Goal: Task Accomplishment & Management: Complete application form

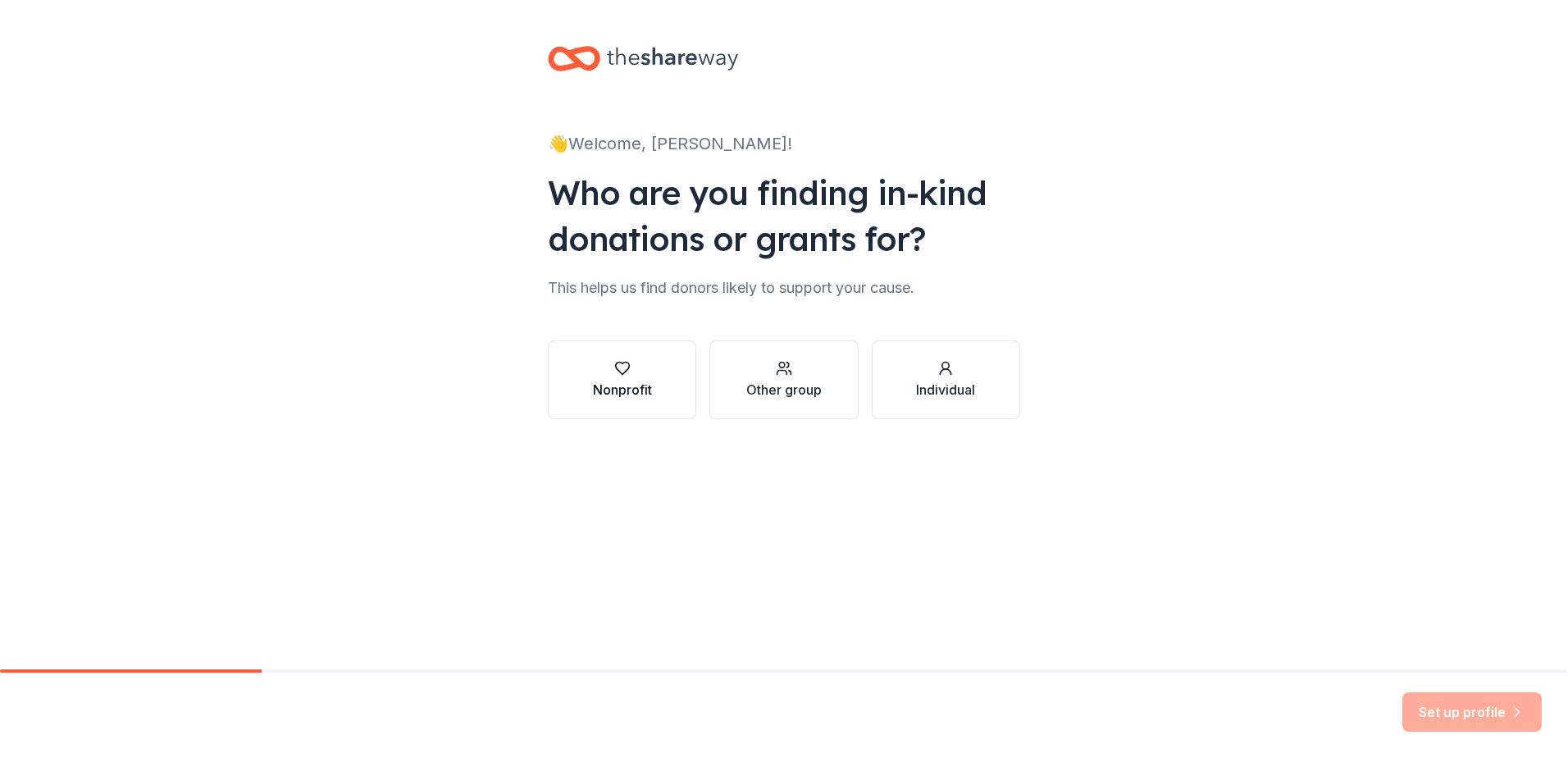
click at [640, 389] on div "Nonprofit" at bounding box center [623, 389] width 59 height 20
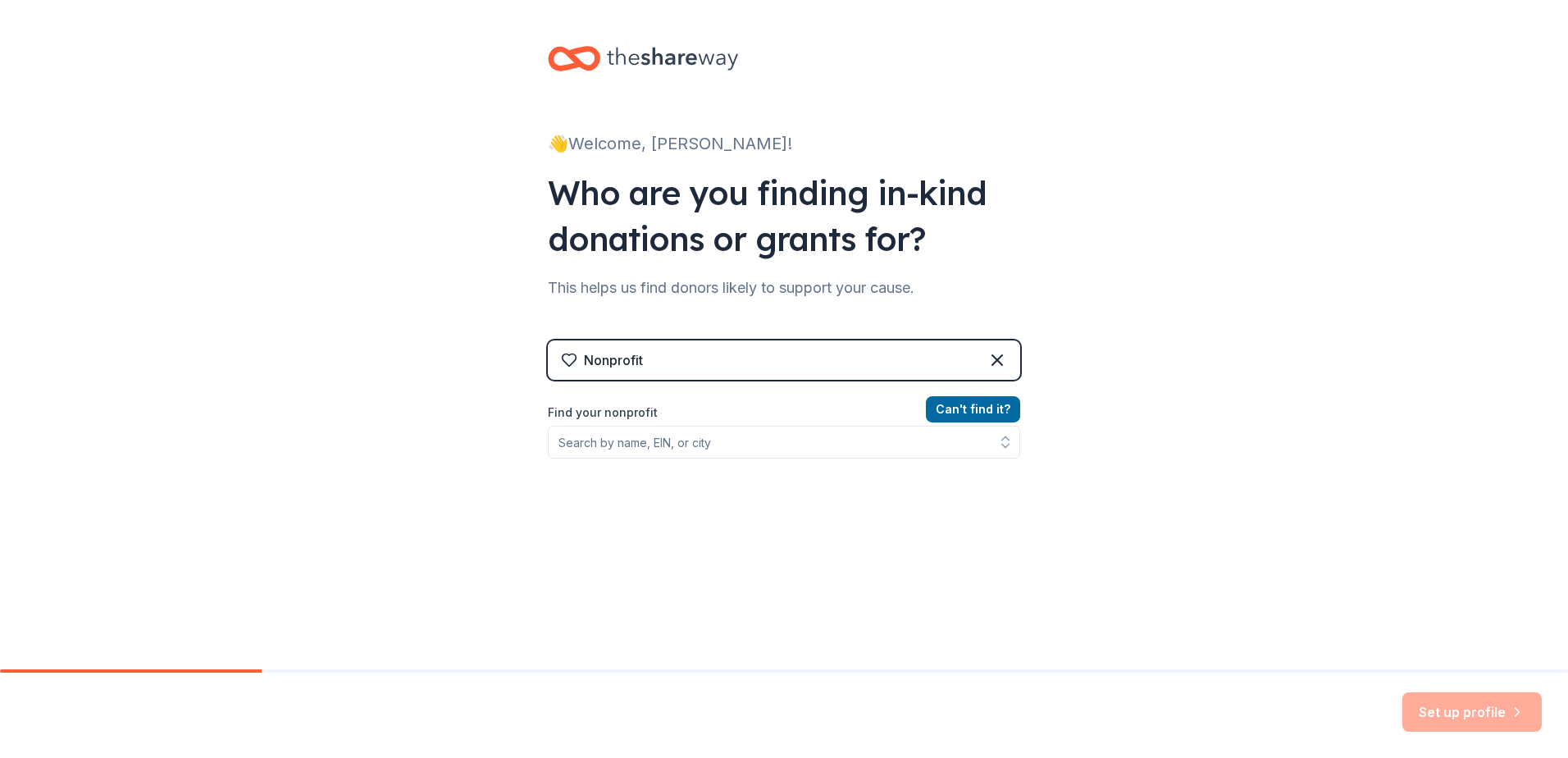
click at [662, 360] on div "Nonprofit" at bounding box center [784, 360] width 473 height 40
click at [635, 443] on input "Find your nonprofit" at bounding box center [784, 442] width 473 height 33
type input "EFA"
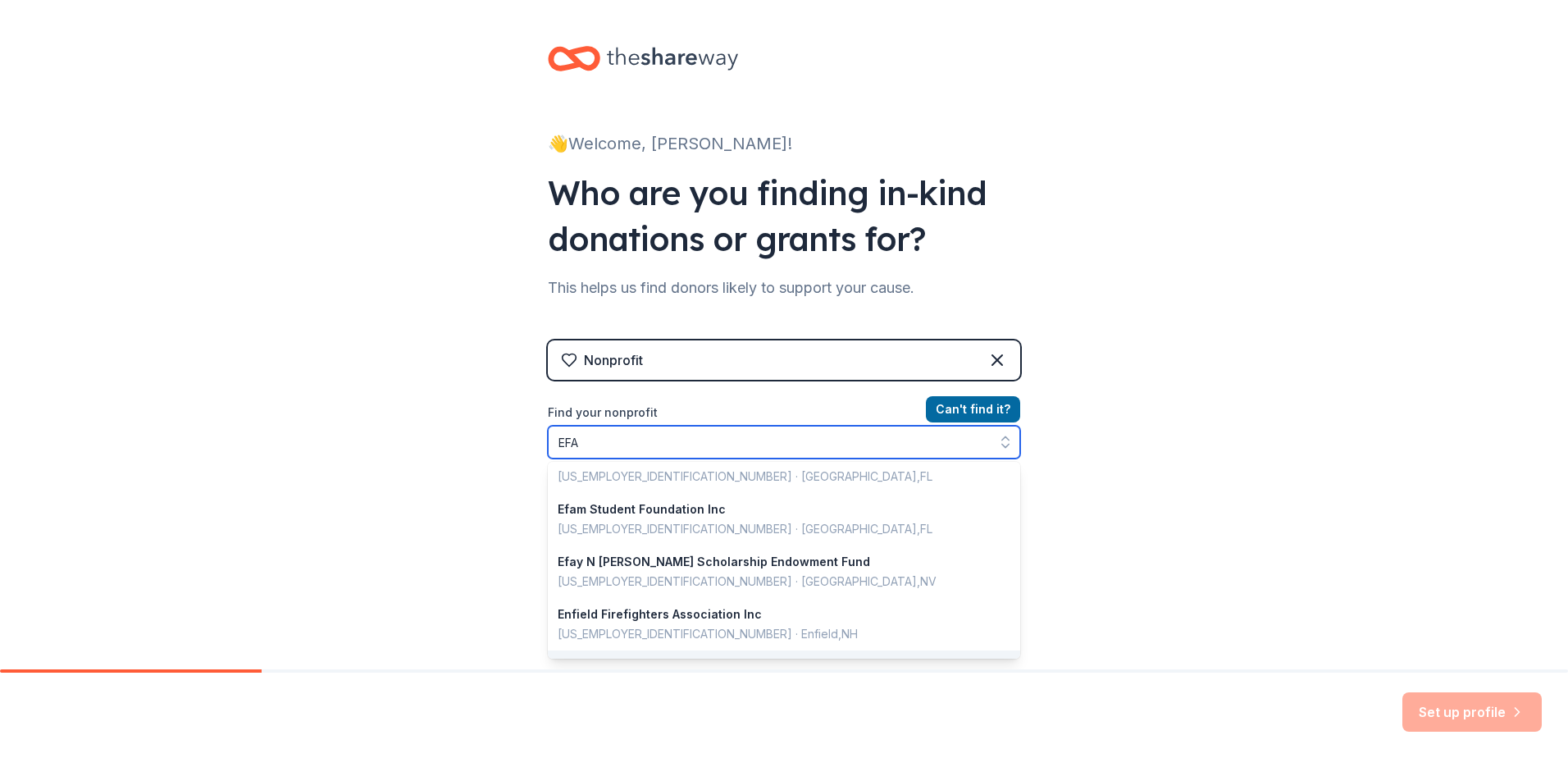
scroll to position [321, 0]
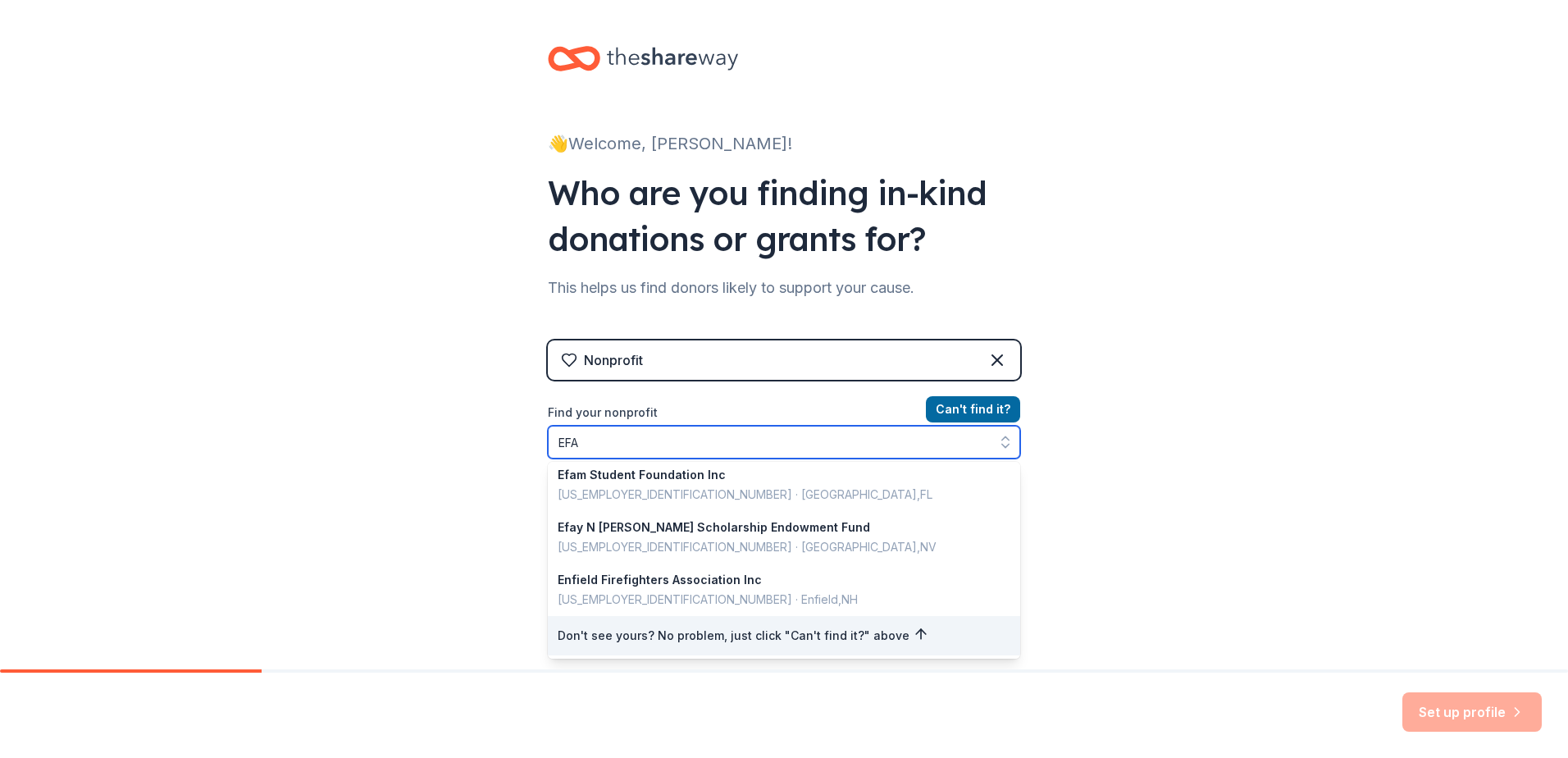
click at [638, 433] on input "EFA" at bounding box center [784, 442] width 473 height 33
click at [1325, 517] on div "👋 Welcome, Stephanie! Who are you finding in-kind donations or grants for? This…" at bounding box center [784, 350] width 1568 height 701
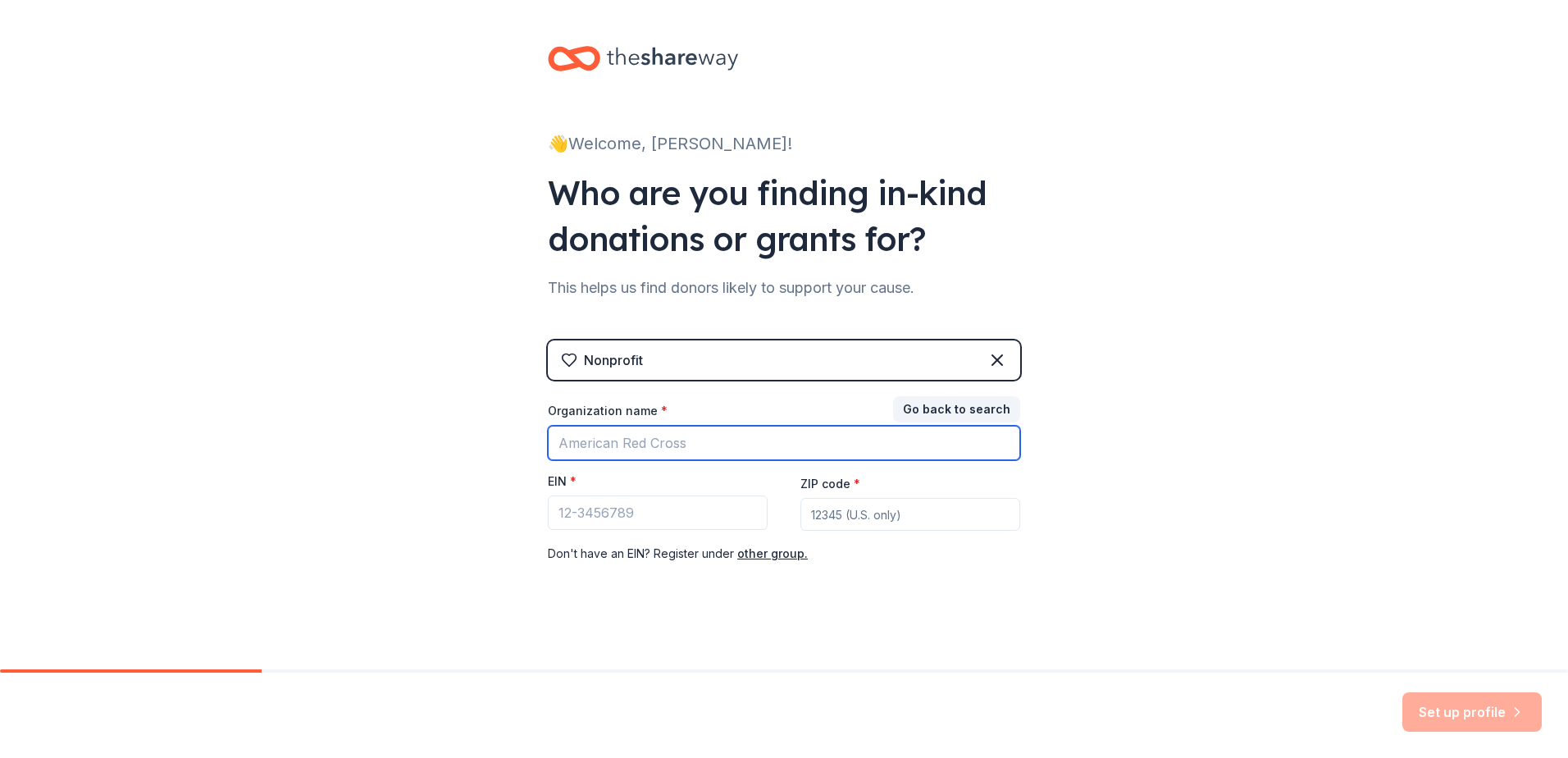
click at [692, 439] on input "Organization name *" at bounding box center [784, 443] width 473 height 35
type input "Epilepsy Foundation of America"
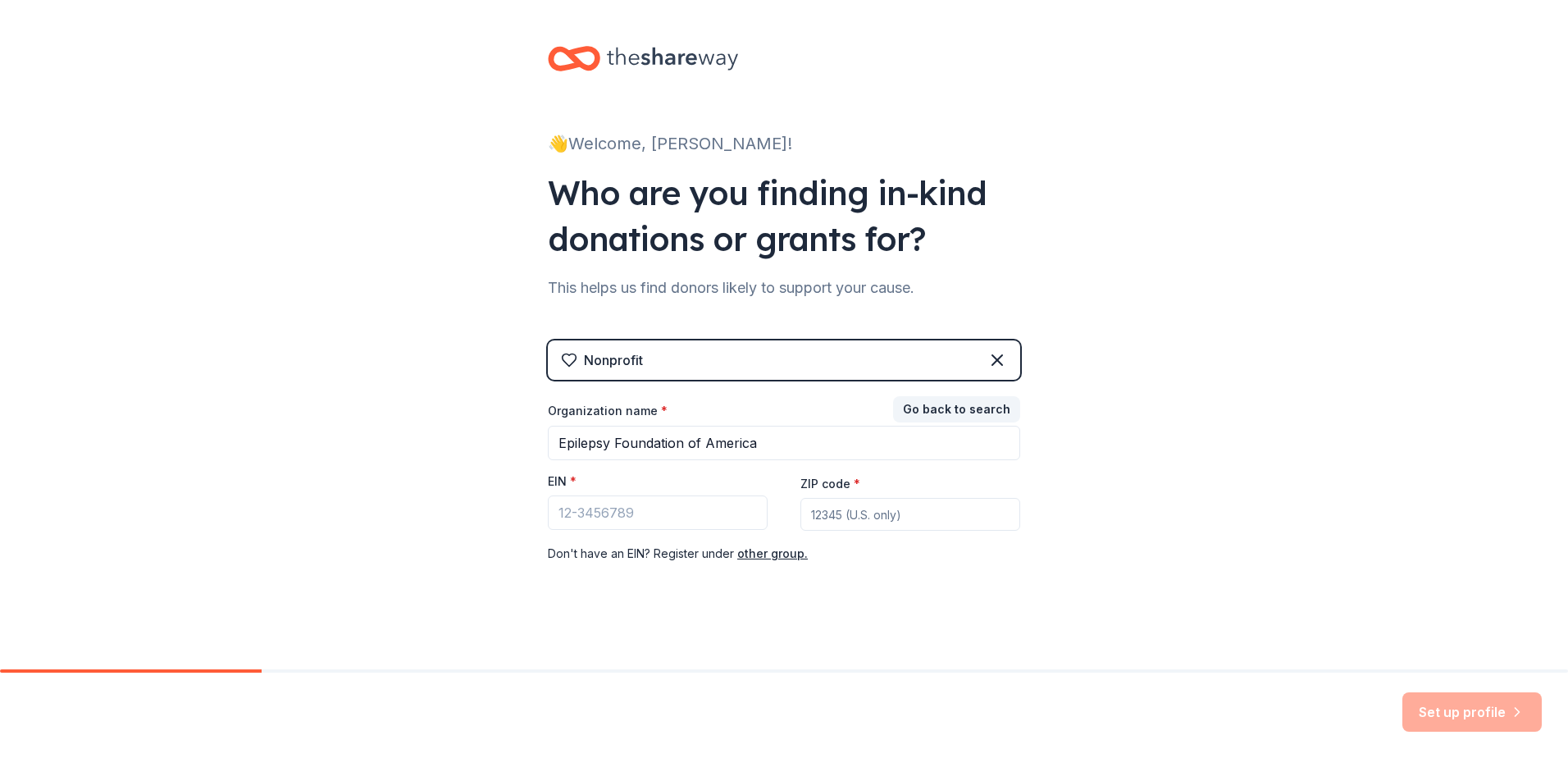
type input "04287"
drag, startPoint x: 869, startPoint y: 513, endPoint x: 711, endPoint y: 508, distance: 158.1
click at [711, 508] on div "Organization name * Epilepsy Foundation of America EIN * ZIP code * 04287 Don '…" at bounding box center [784, 482] width 473 height 161
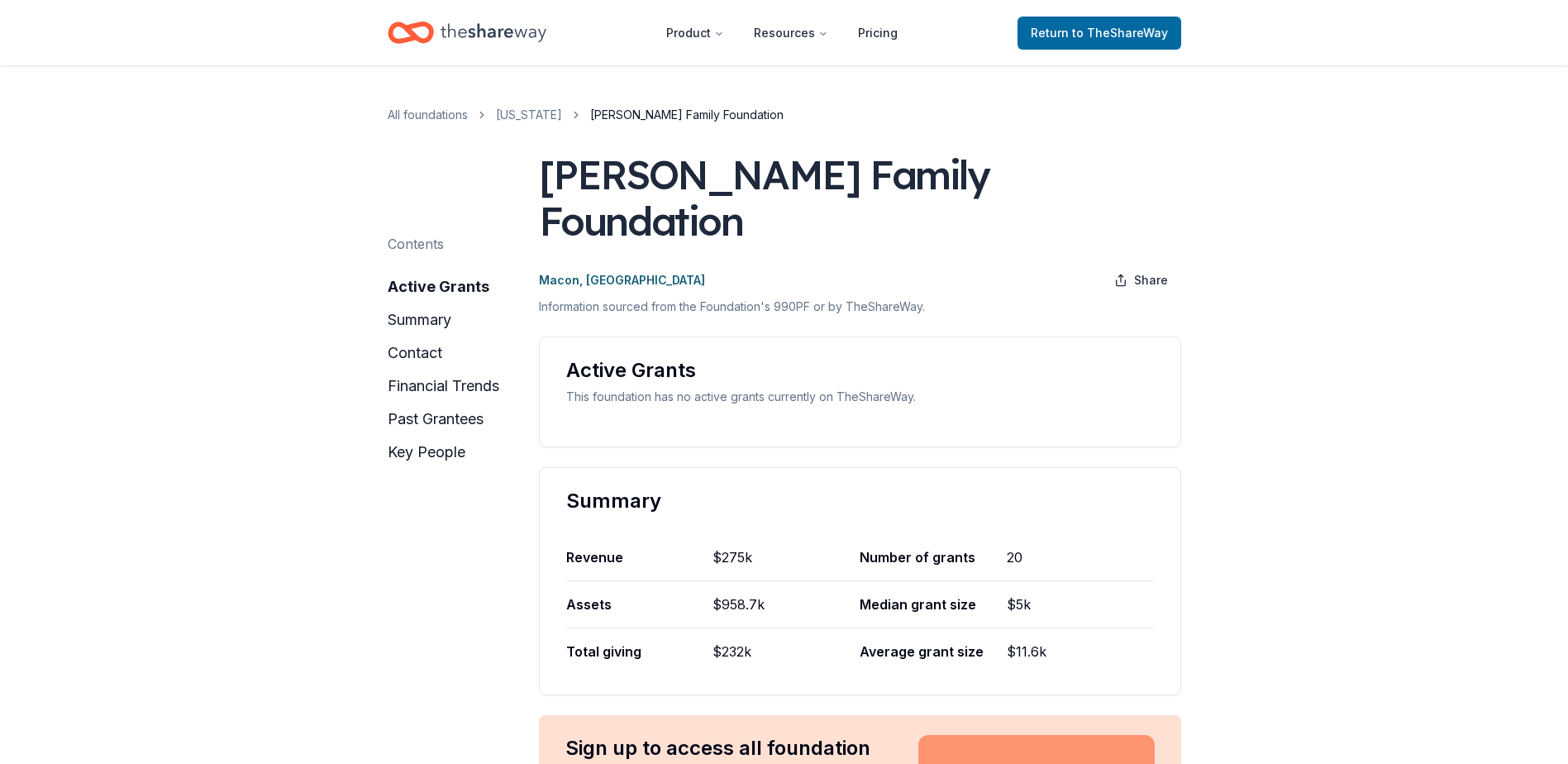
click at [505, 29] on icon "Home" at bounding box center [493, 33] width 106 height 34
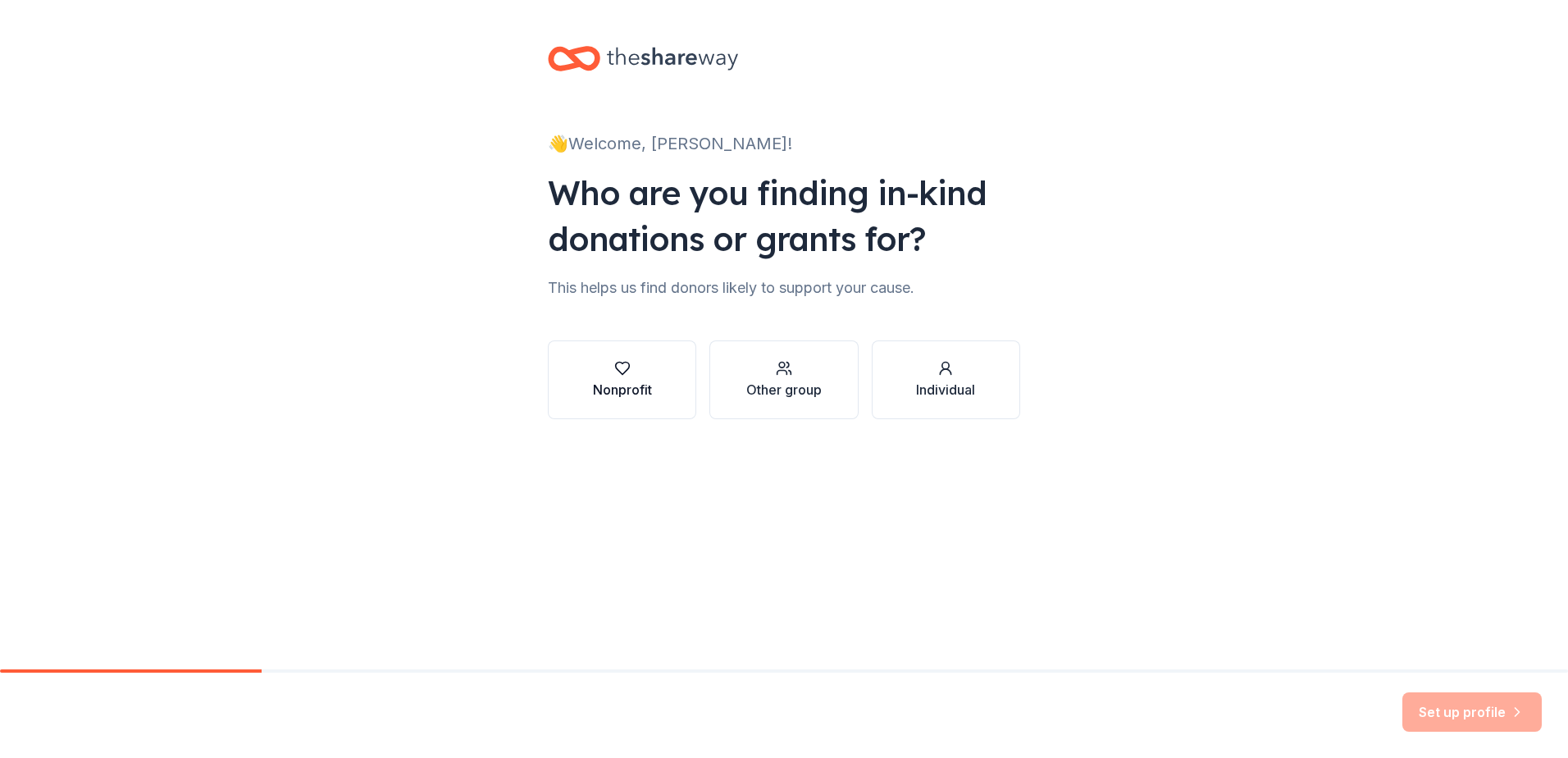
click at [623, 368] on icon "button" at bounding box center [622, 368] width 17 height 17
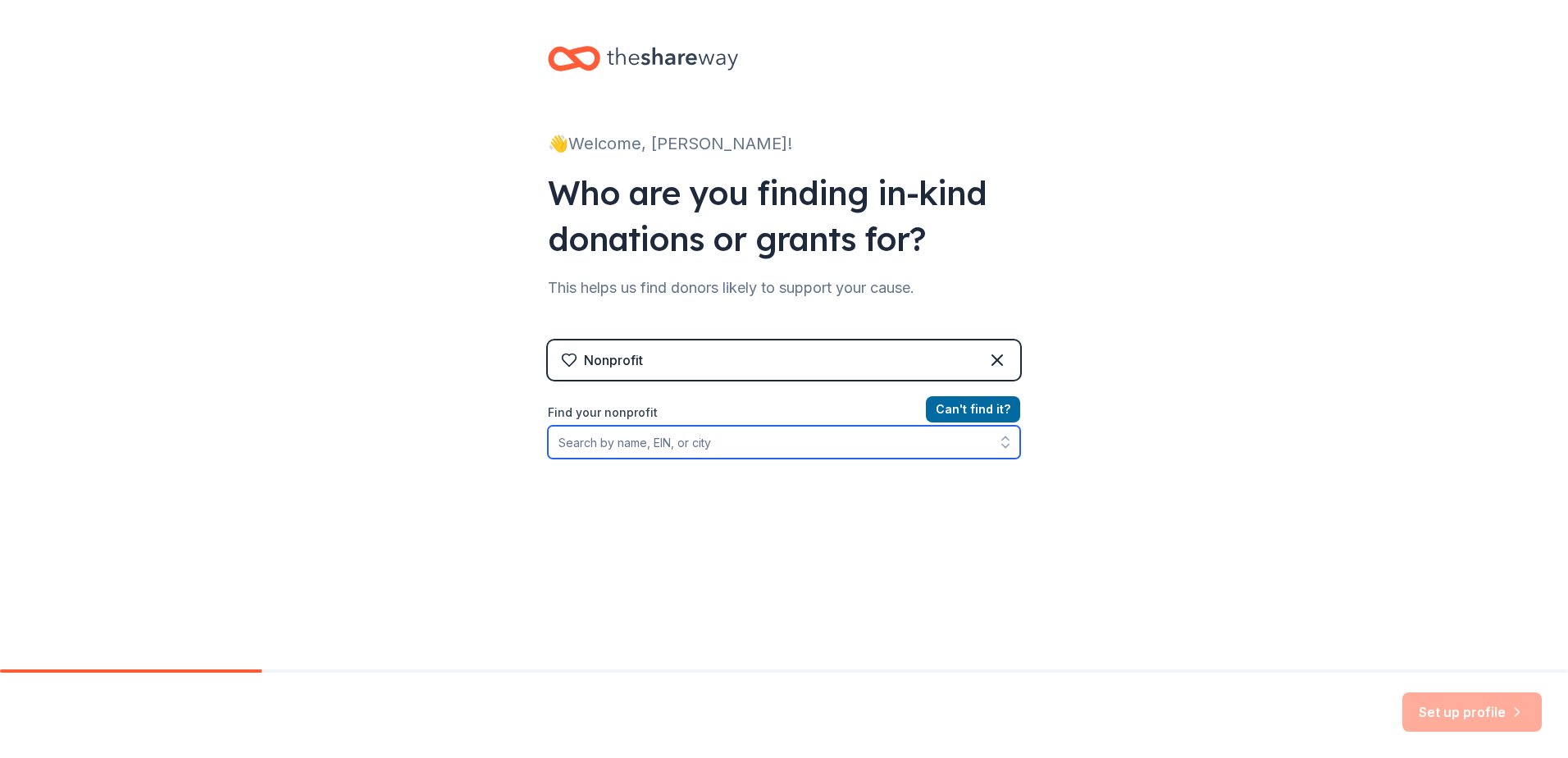
click at [937, 432] on input "Find your nonprofit" at bounding box center [784, 442] width 473 height 33
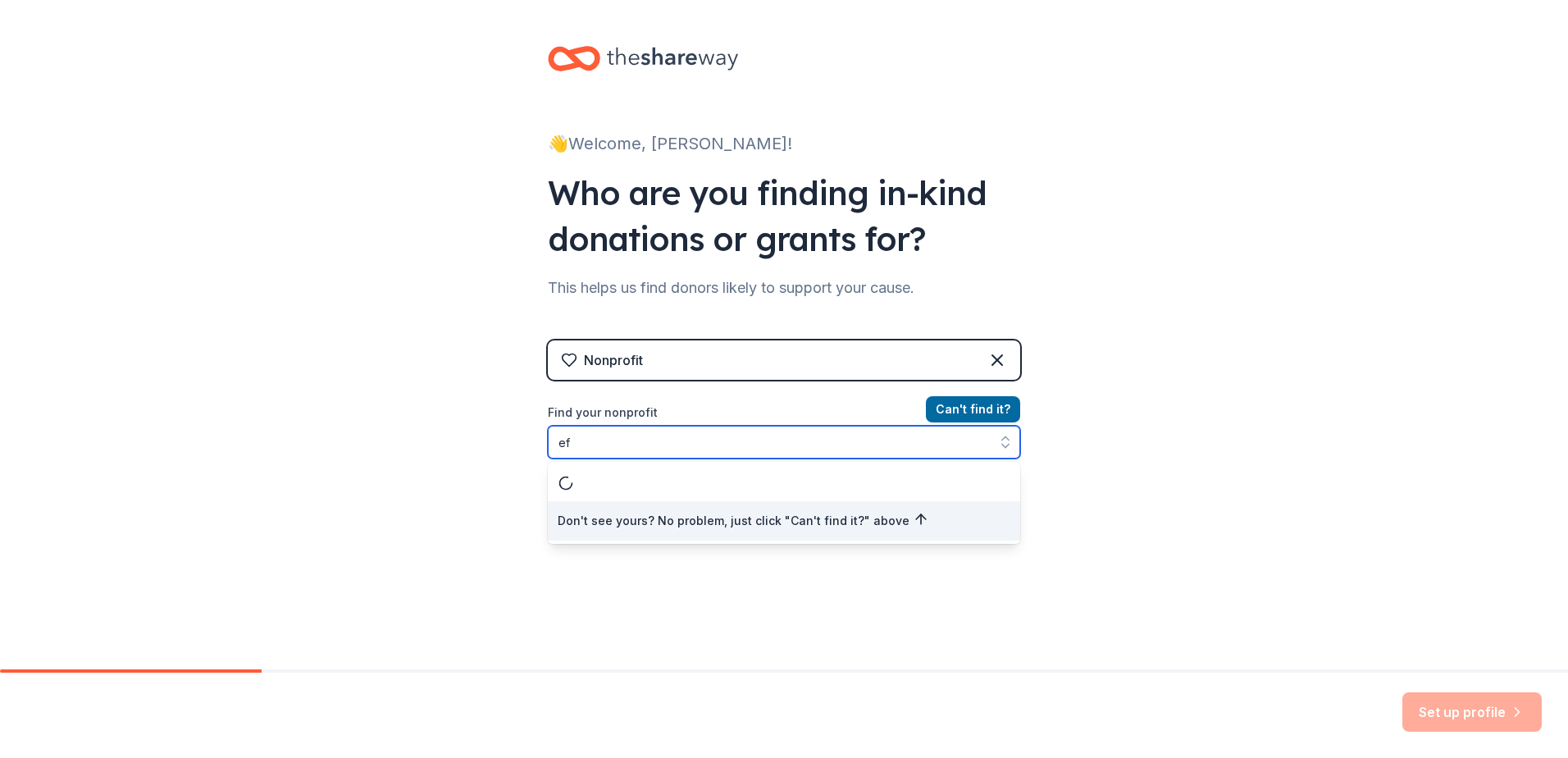
type input "e"
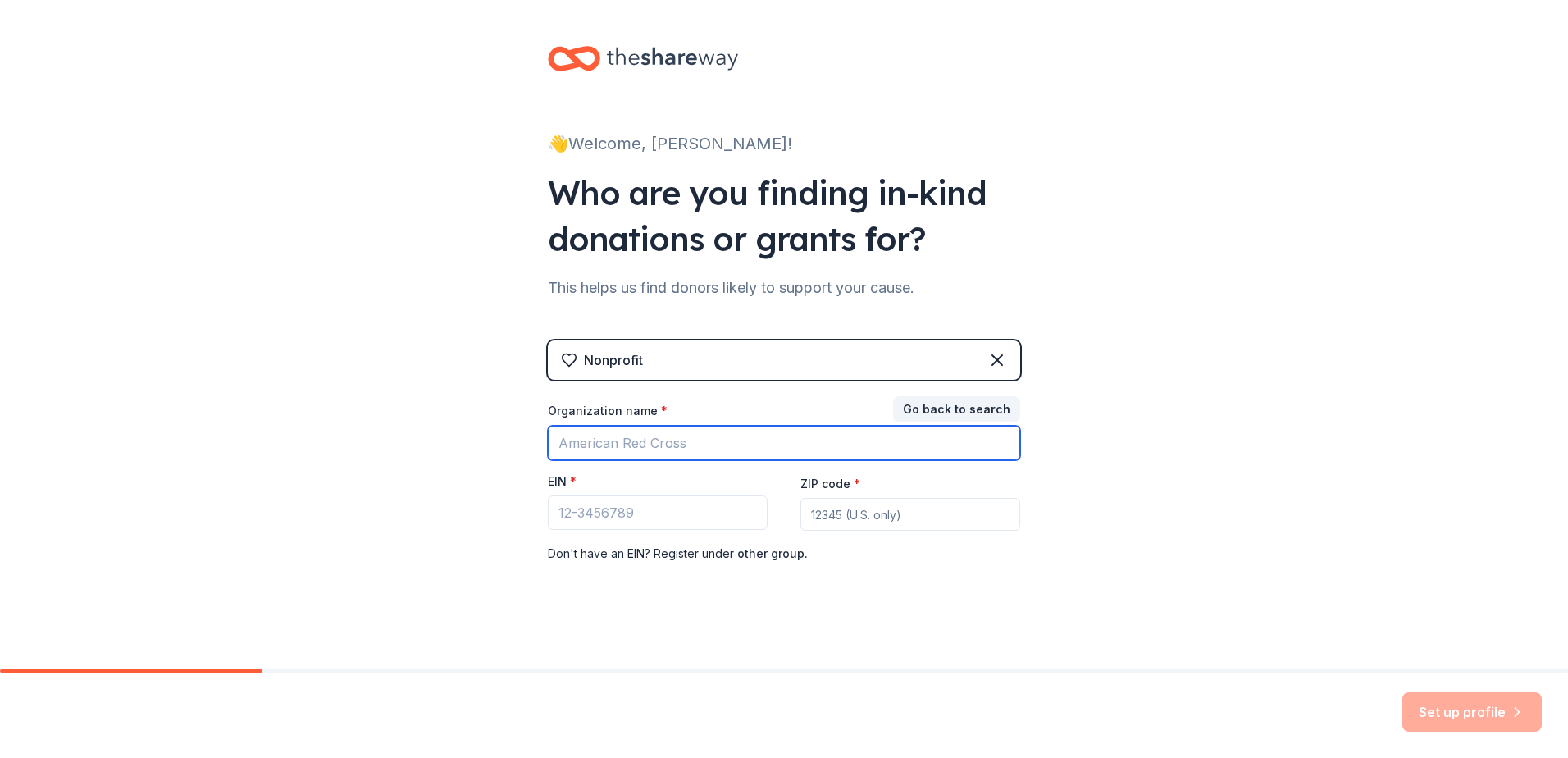
click at [950, 434] on input "Organization name *" at bounding box center [784, 443] width 473 height 35
type input "Epilepsy Foundation of America"
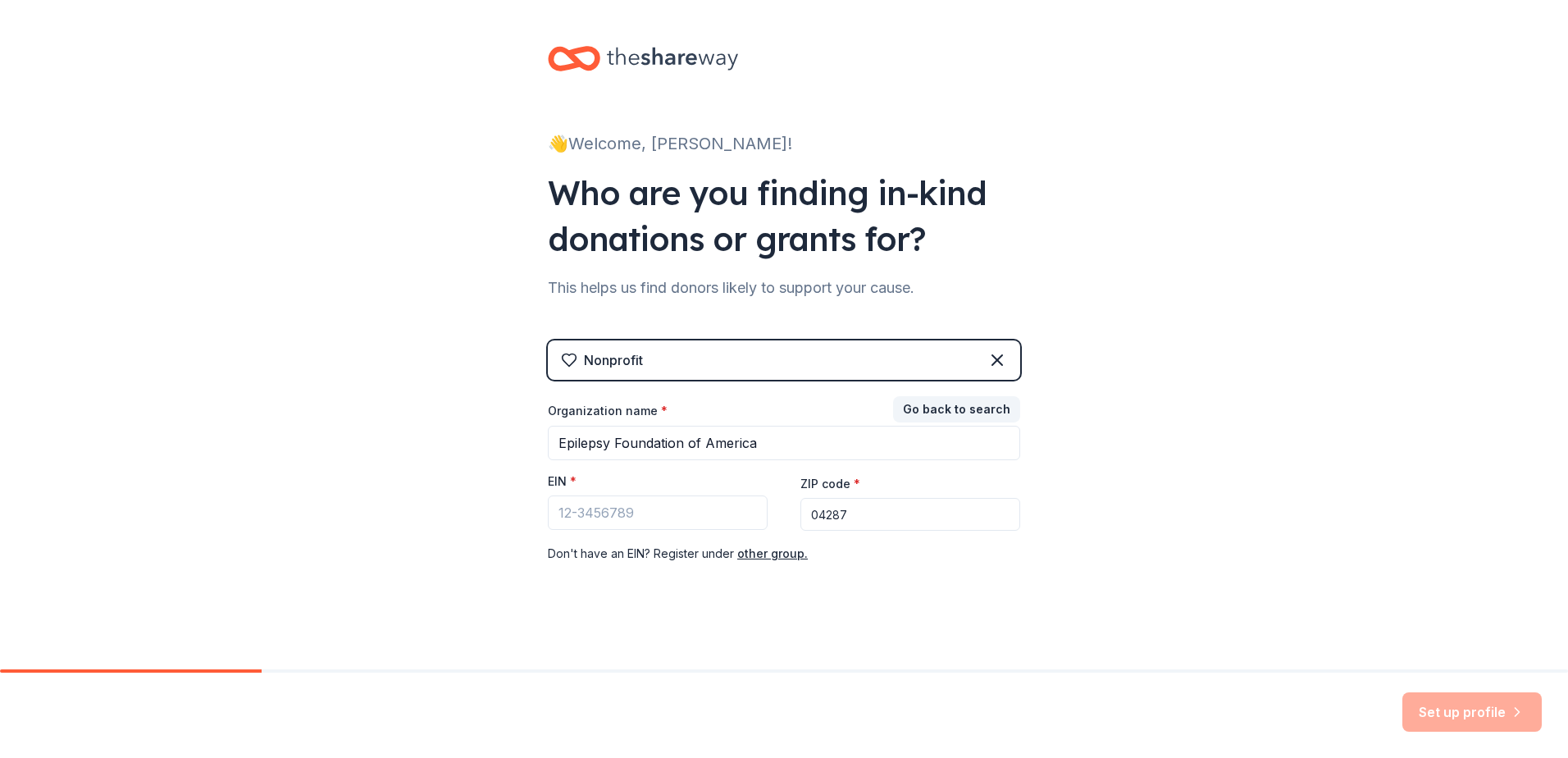
drag, startPoint x: 866, startPoint y: 522, endPoint x: 739, endPoint y: 517, distance: 127.1
click at [739, 517] on div "Organization name * Epilepsy Foundation of America EIN * ZIP code * 04287 Don '…" at bounding box center [784, 482] width 473 height 161
drag, startPoint x: 850, startPoint y: 507, endPoint x: 821, endPoint y: 515, distance: 30.1
click at [821, 515] on input "02517" at bounding box center [911, 514] width 219 height 33
click at [1437, 700] on div "Set up profile" at bounding box center [1472, 712] width 139 height 40
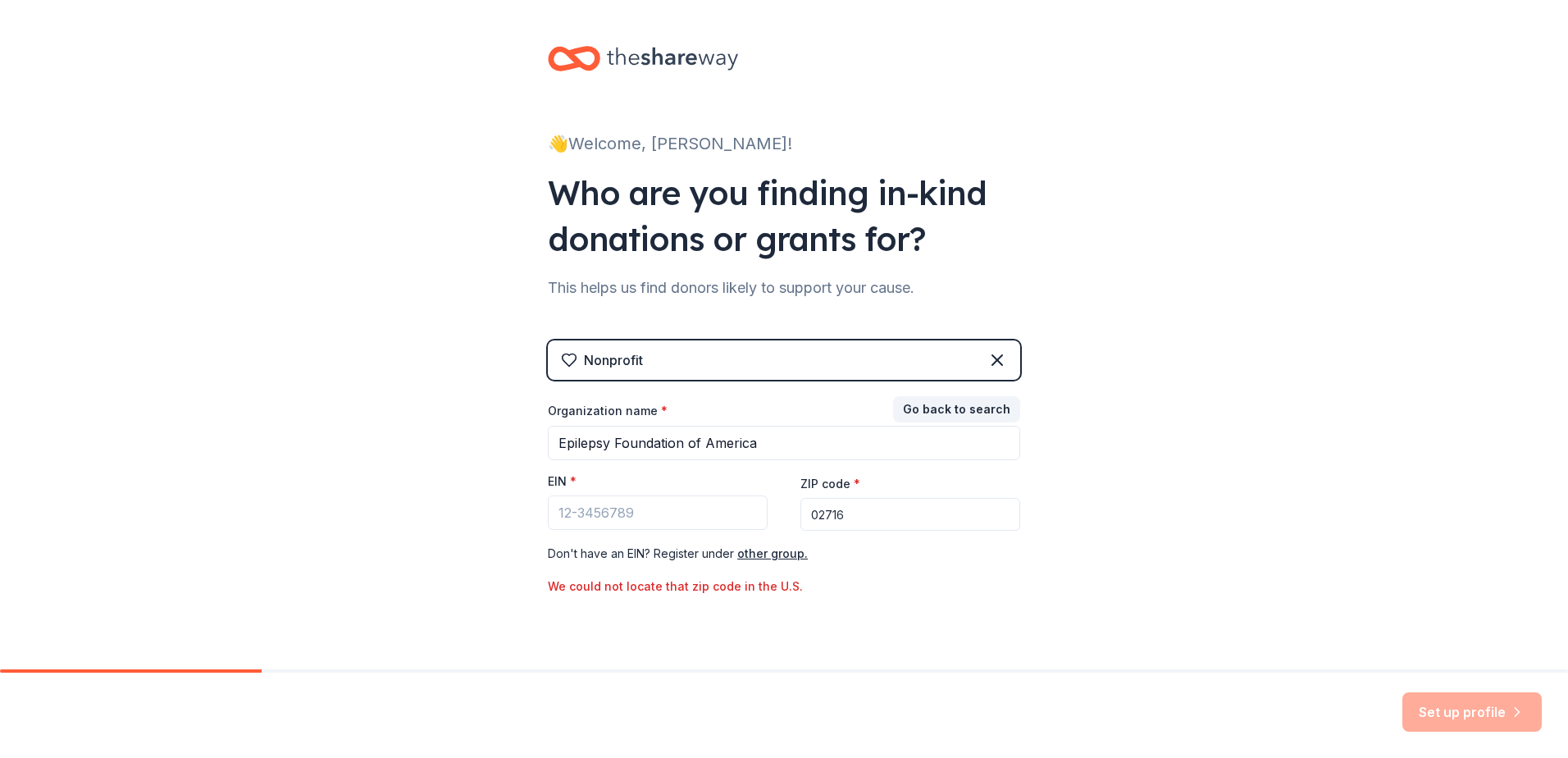
drag, startPoint x: 869, startPoint y: 516, endPoint x: 708, endPoint y: 525, distance: 161.3
click at [708, 525] on div "Organization name * Epilepsy Foundation of America EIN * ZIP code * 02716 We co…" at bounding box center [784, 499] width 473 height 194
type input "20716"
click at [1497, 710] on div "Set up profile" at bounding box center [1472, 712] width 139 height 40
click at [1489, 712] on div "Set up profile" at bounding box center [1472, 712] width 139 height 40
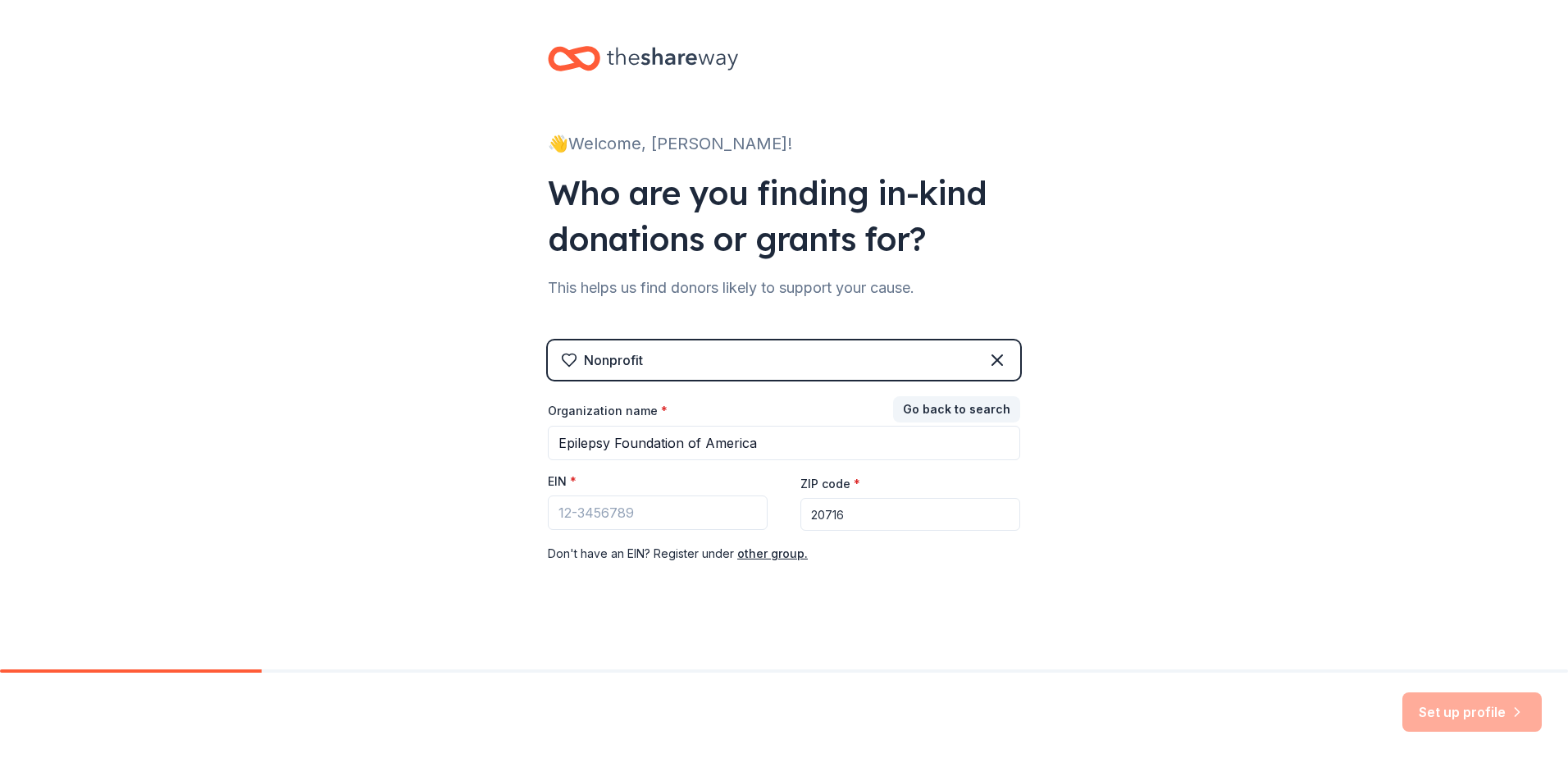
click at [907, 527] on input "20716" at bounding box center [911, 514] width 219 height 33
drag, startPoint x: 638, startPoint y: 503, endPoint x: 647, endPoint y: 529, distance: 27.5
click at [639, 507] on input "EIN *" at bounding box center [657, 512] width 219 height 35
click at [779, 551] on button "other group." at bounding box center [772, 553] width 70 height 20
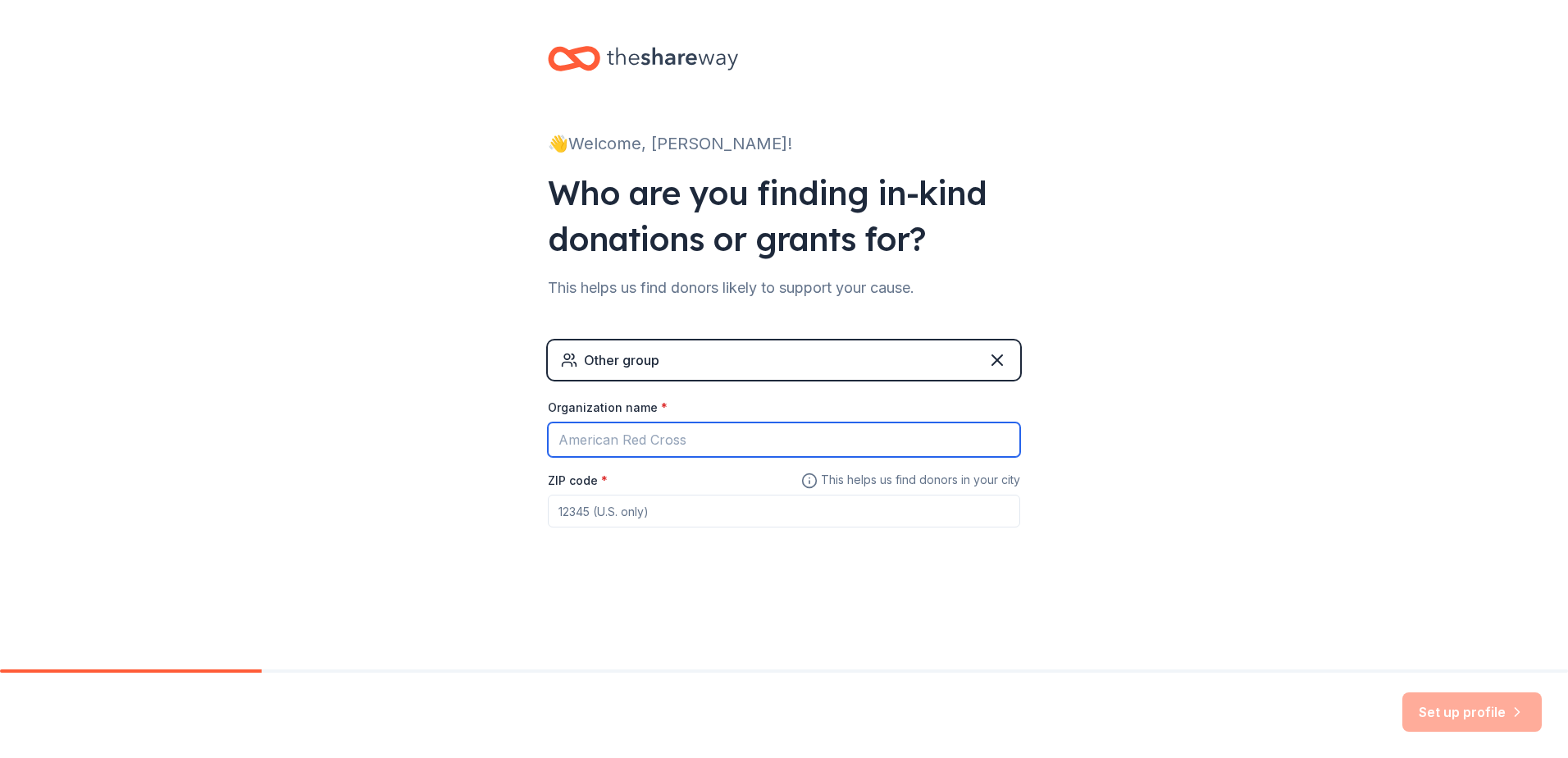
click at [705, 428] on input "Organization name *" at bounding box center [784, 439] width 473 height 35
type input "Epilepsy Foundation of America"
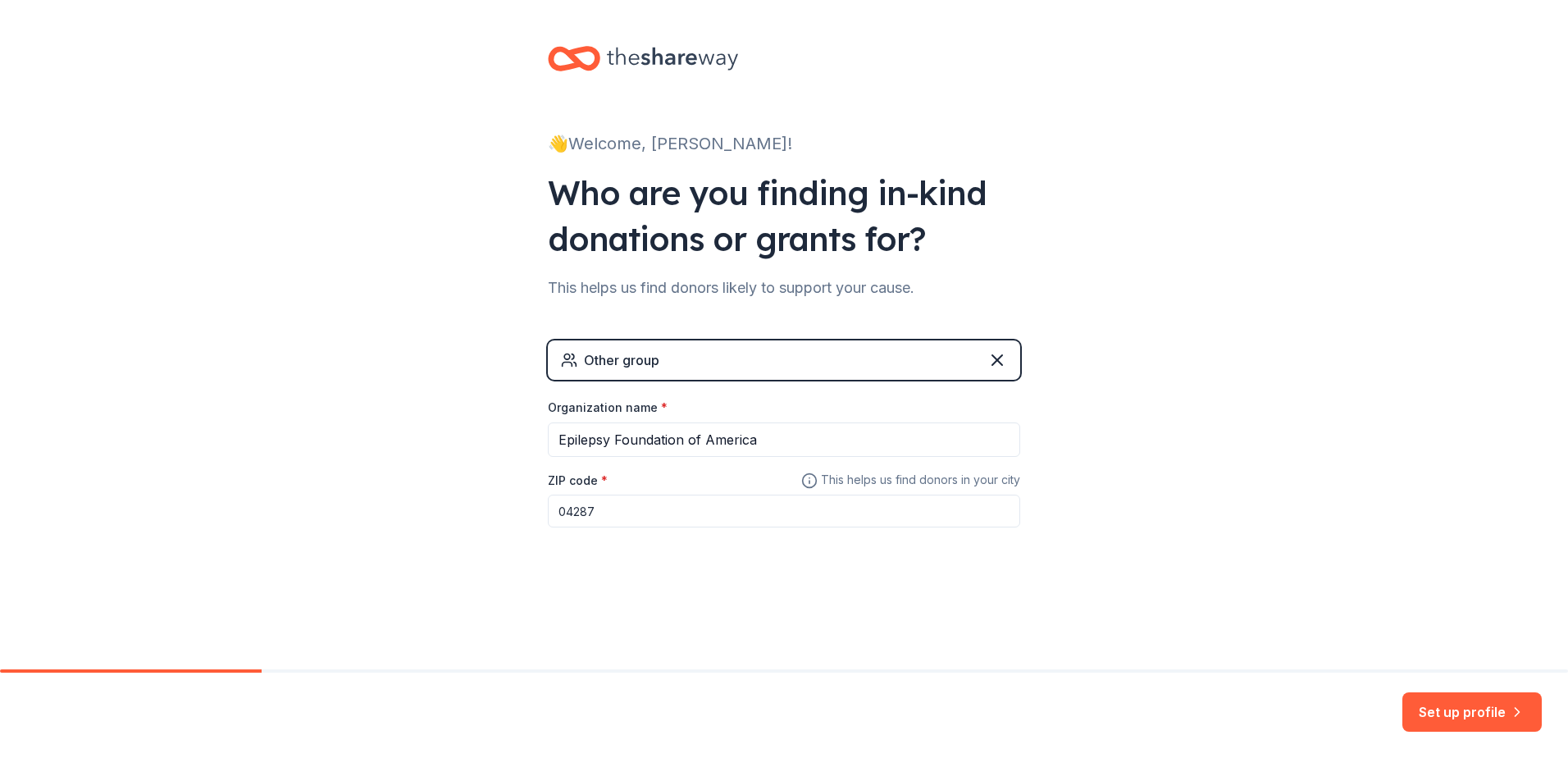
drag, startPoint x: 887, startPoint y: 517, endPoint x: 355, endPoint y: 498, distance: 532.3
click at [355, 498] on div "👋 Welcome, Stephanie! Who are you finding in-kind donations or grants for? This…" at bounding box center [784, 319] width 1568 height 638
type input "20716"
click at [1474, 723] on button "Set up profile" at bounding box center [1472, 712] width 139 height 40
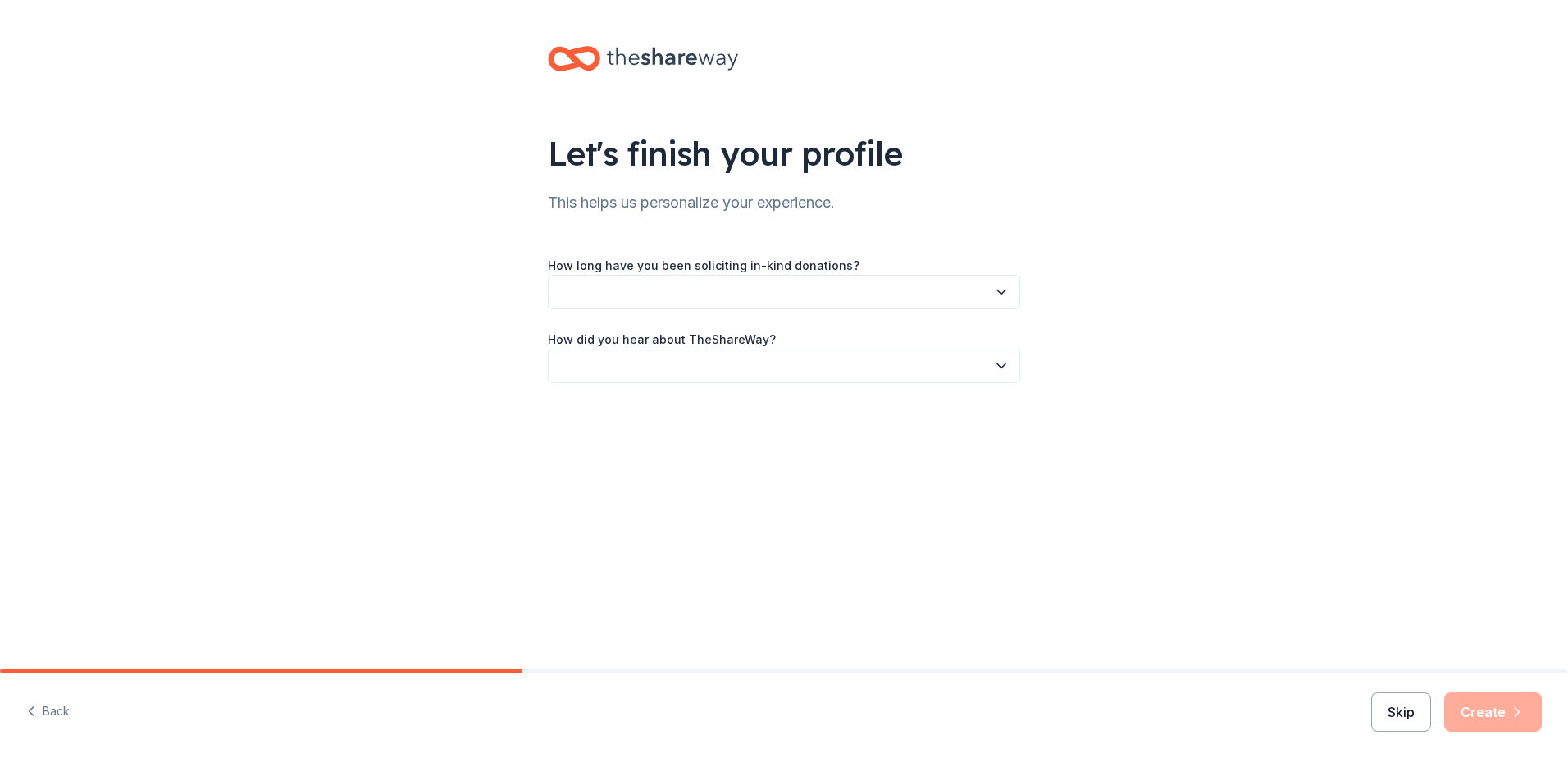
click at [1400, 710] on button "Skip" at bounding box center [1401, 712] width 60 height 40
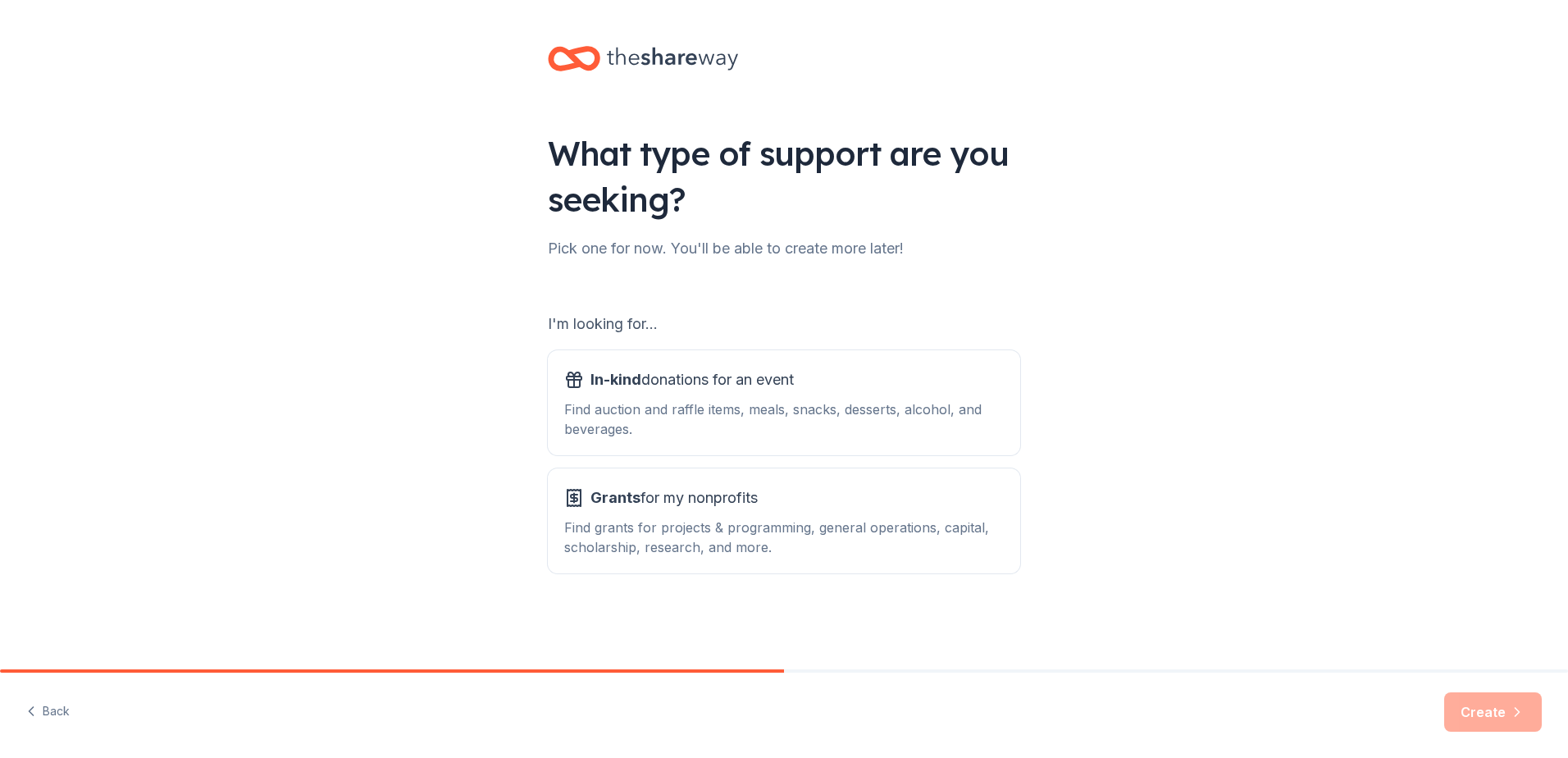
click at [1191, 498] on div "What type of support are you seeking? Pick one for now. You'll be able to creat…" at bounding box center [784, 330] width 1568 height 661
click at [1509, 719] on div "Create" at bounding box center [1493, 712] width 98 height 40
drag, startPoint x: 739, startPoint y: 485, endPoint x: 1336, endPoint y: 537, distance: 599.3
click at [795, 503] on div "Grants for my nonprofits" at bounding box center [784, 497] width 440 height 27
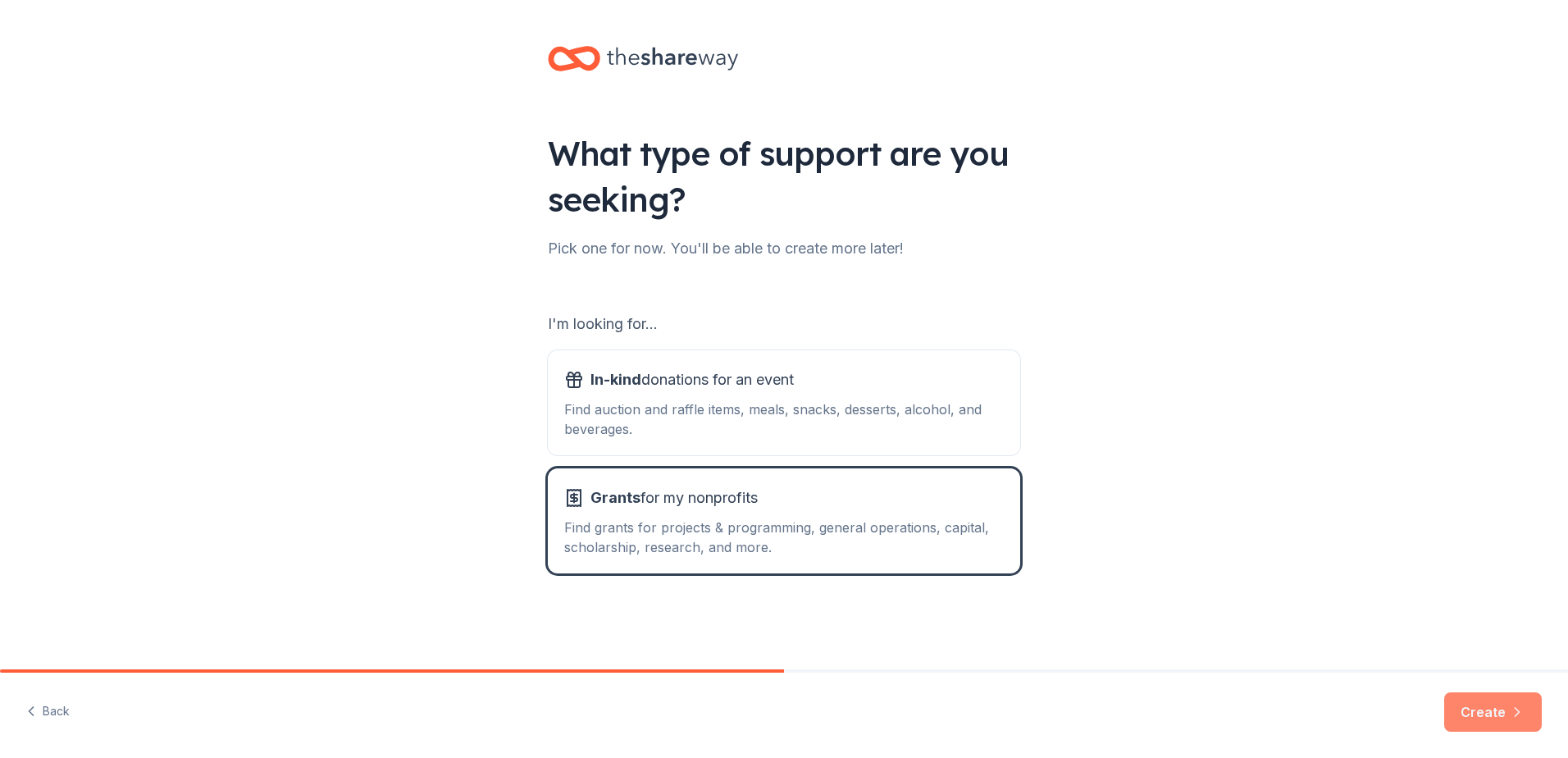
click at [1470, 720] on button "Create" at bounding box center [1493, 712] width 98 height 40
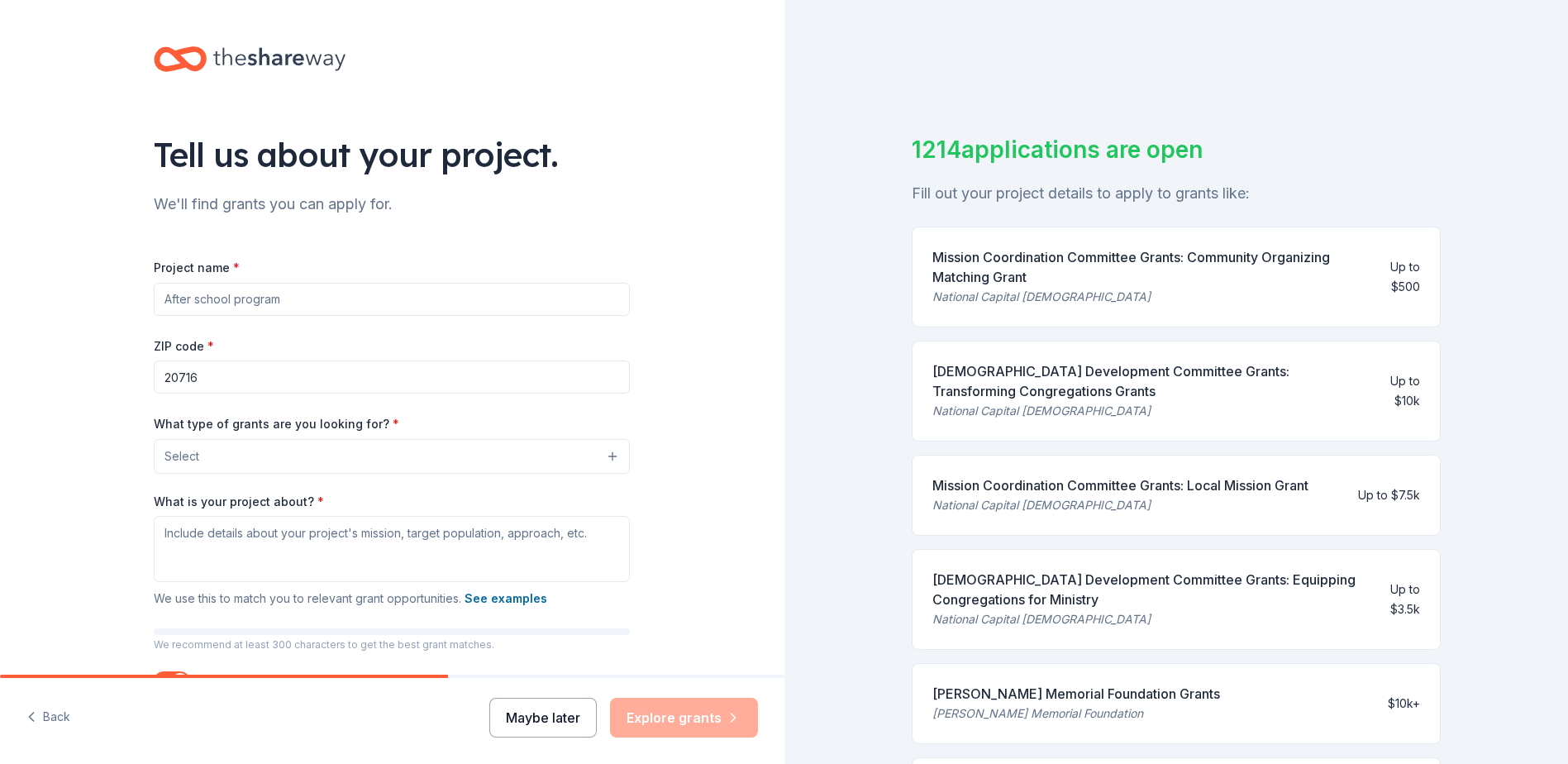
click at [526, 732] on button "Maybe later" at bounding box center [543, 717] width 108 height 40
click at [542, 716] on button "Maybe later" at bounding box center [543, 717] width 108 height 40
click at [550, 722] on button "Maybe later" at bounding box center [543, 717] width 108 height 40
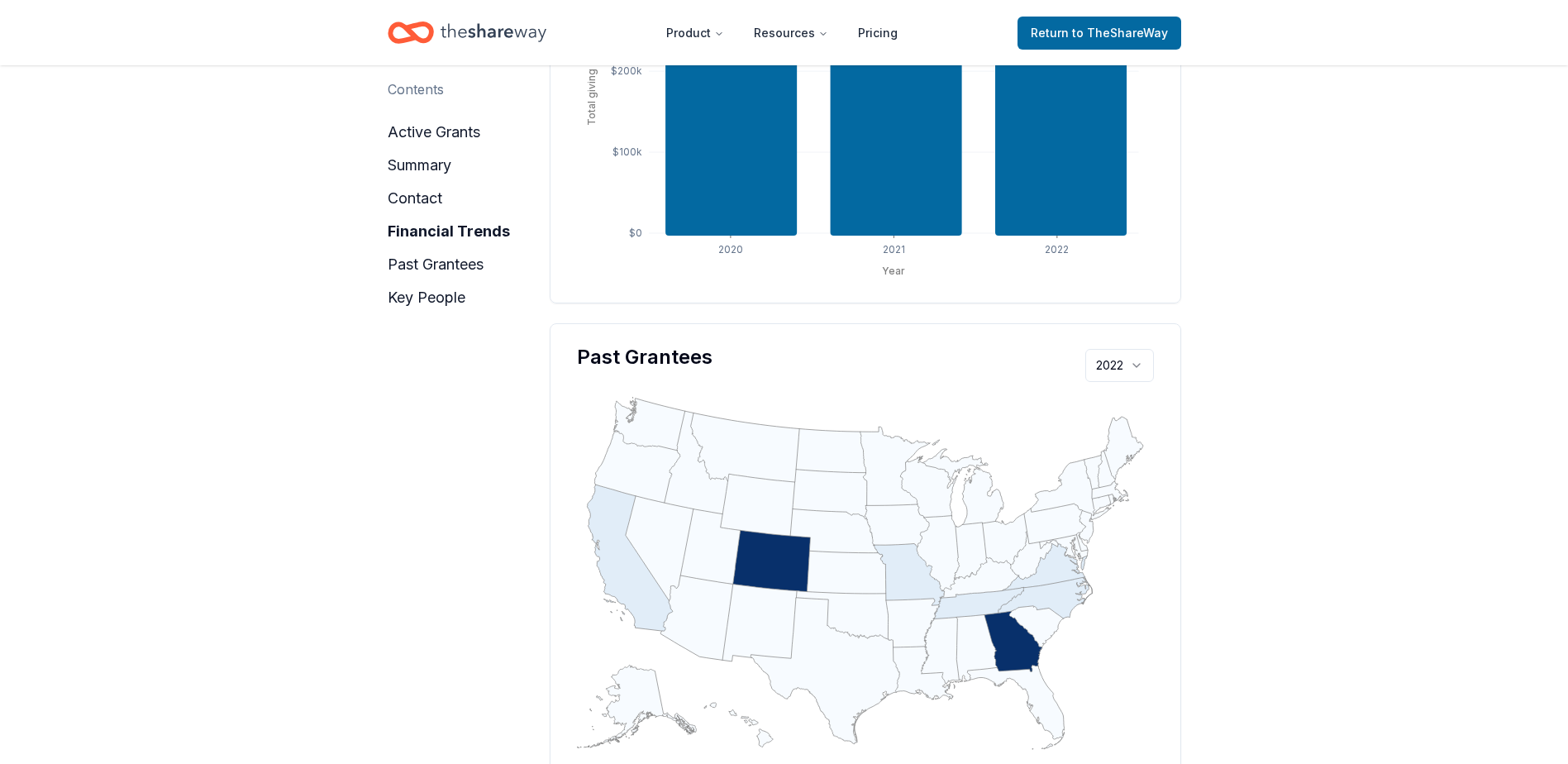
scroll to position [1094, 0]
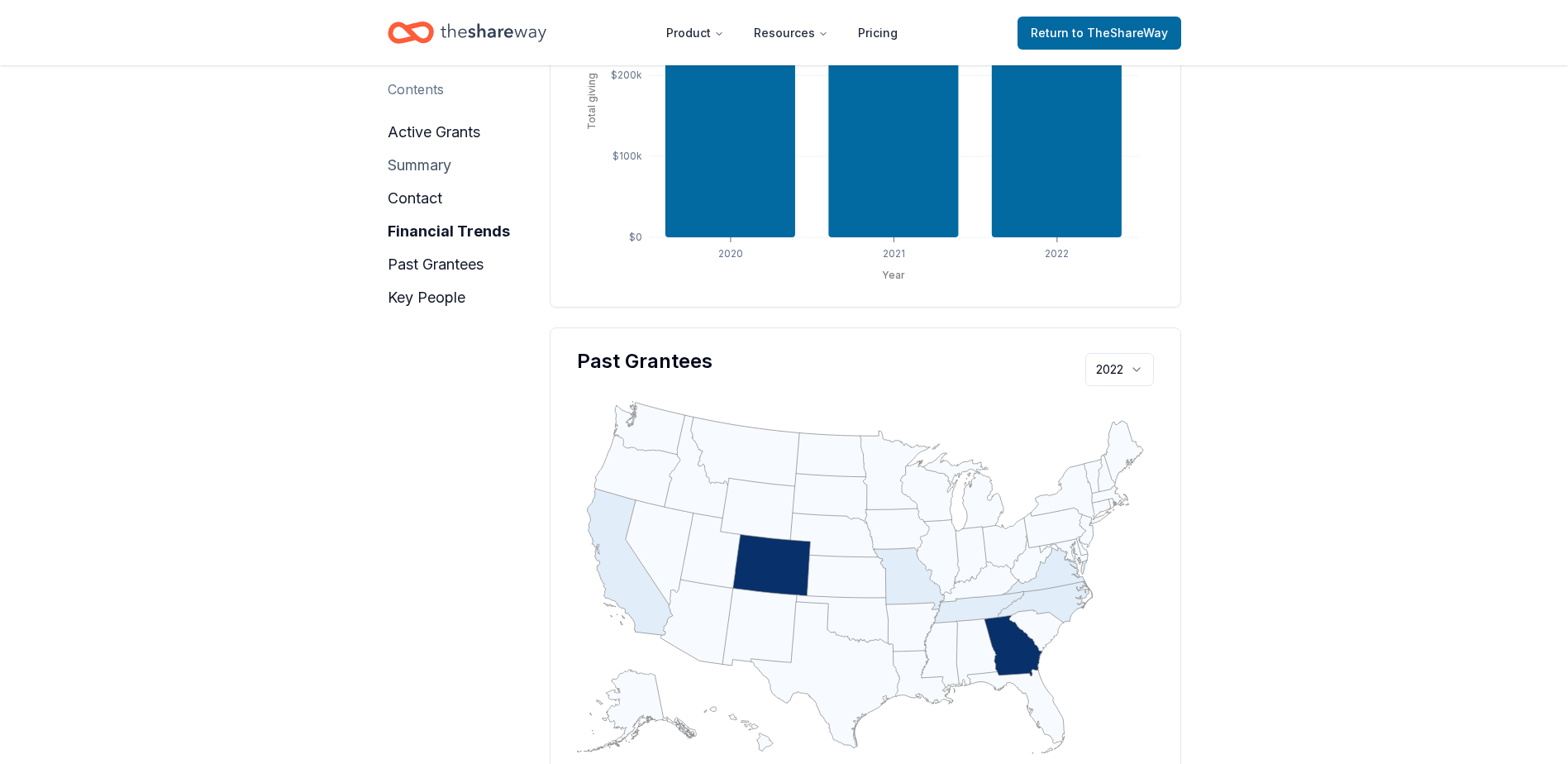
click at [424, 167] on button "summary" at bounding box center [419, 165] width 64 height 27
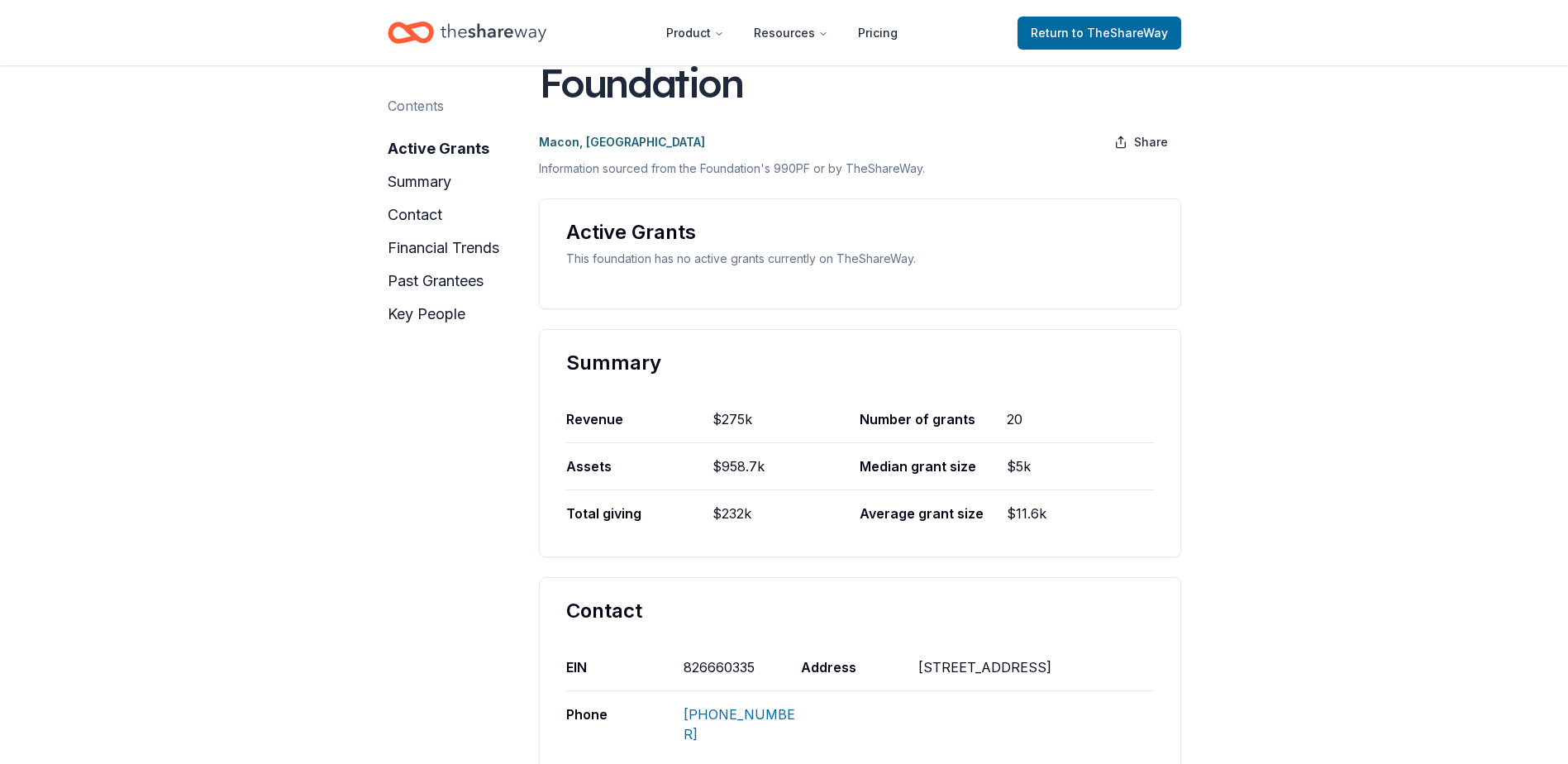
scroll to position [496, 0]
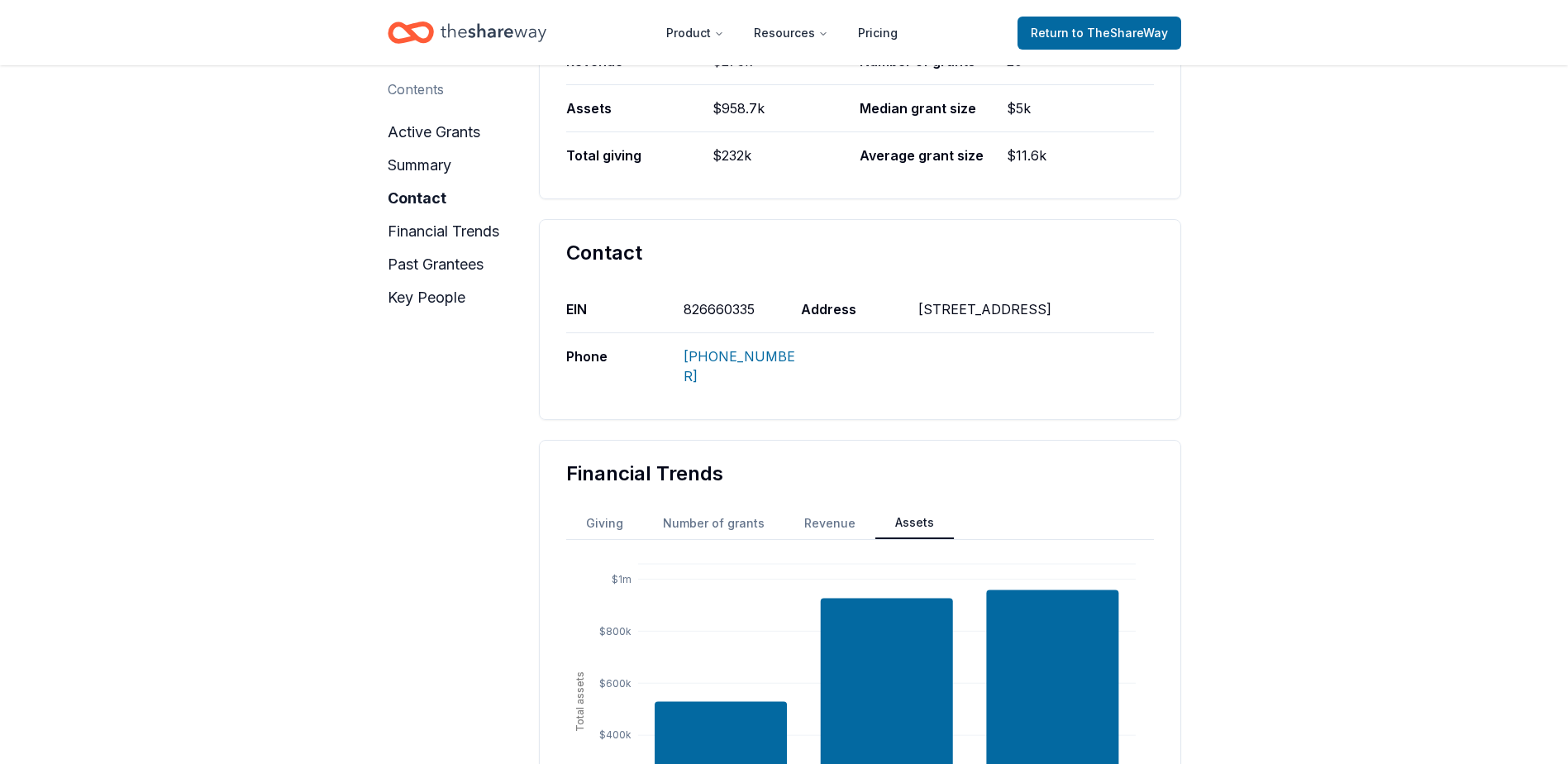
click at [908, 507] on button "Assets" at bounding box center [915, 523] width 79 height 32
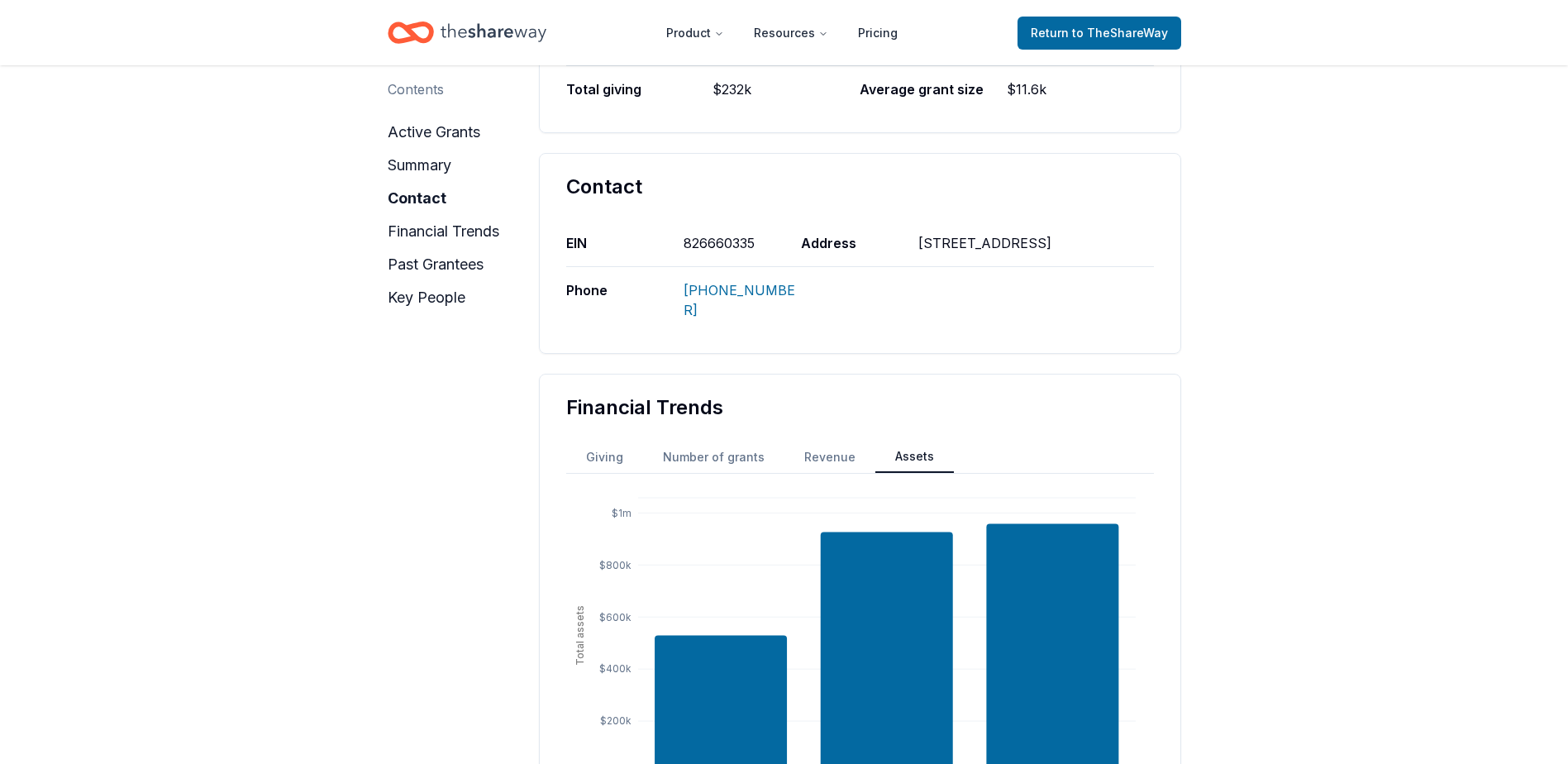
scroll to position [661, 0]
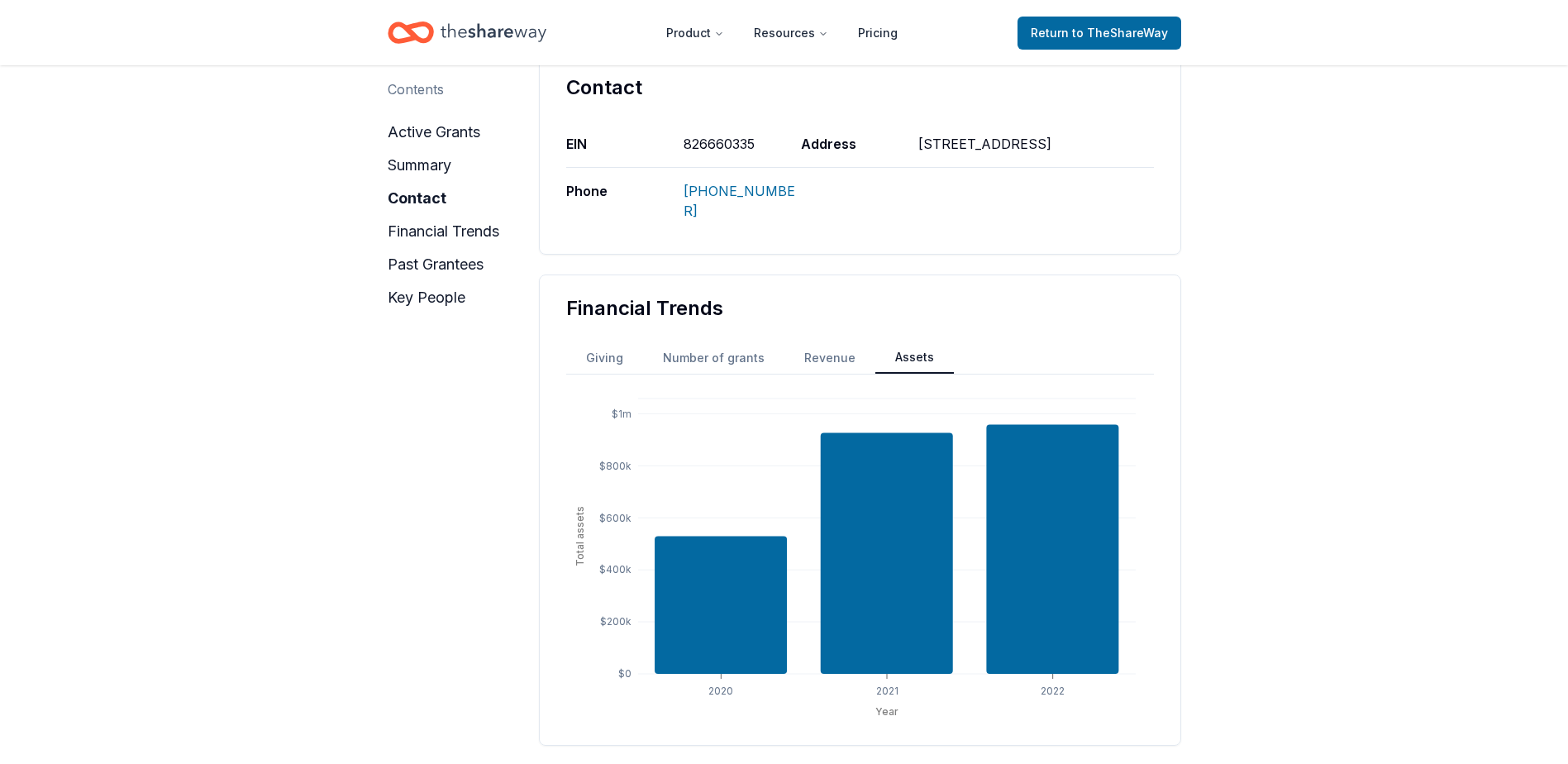
click at [817, 343] on button "Revenue" at bounding box center [829, 358] width 91 height 30
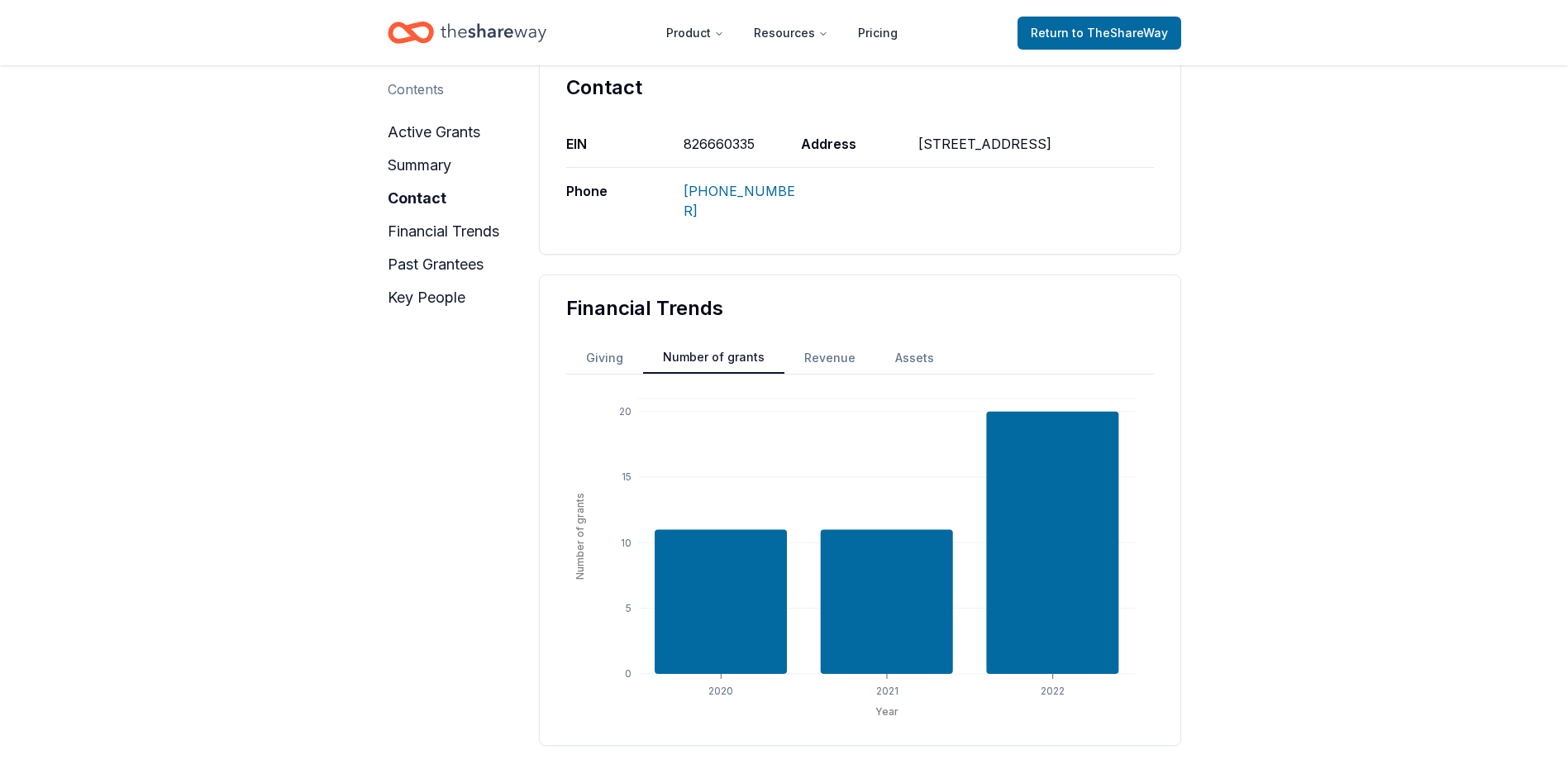
click at [701, 342] on button "Number of grants" at bounding box center [713, 358] width 141 height 32
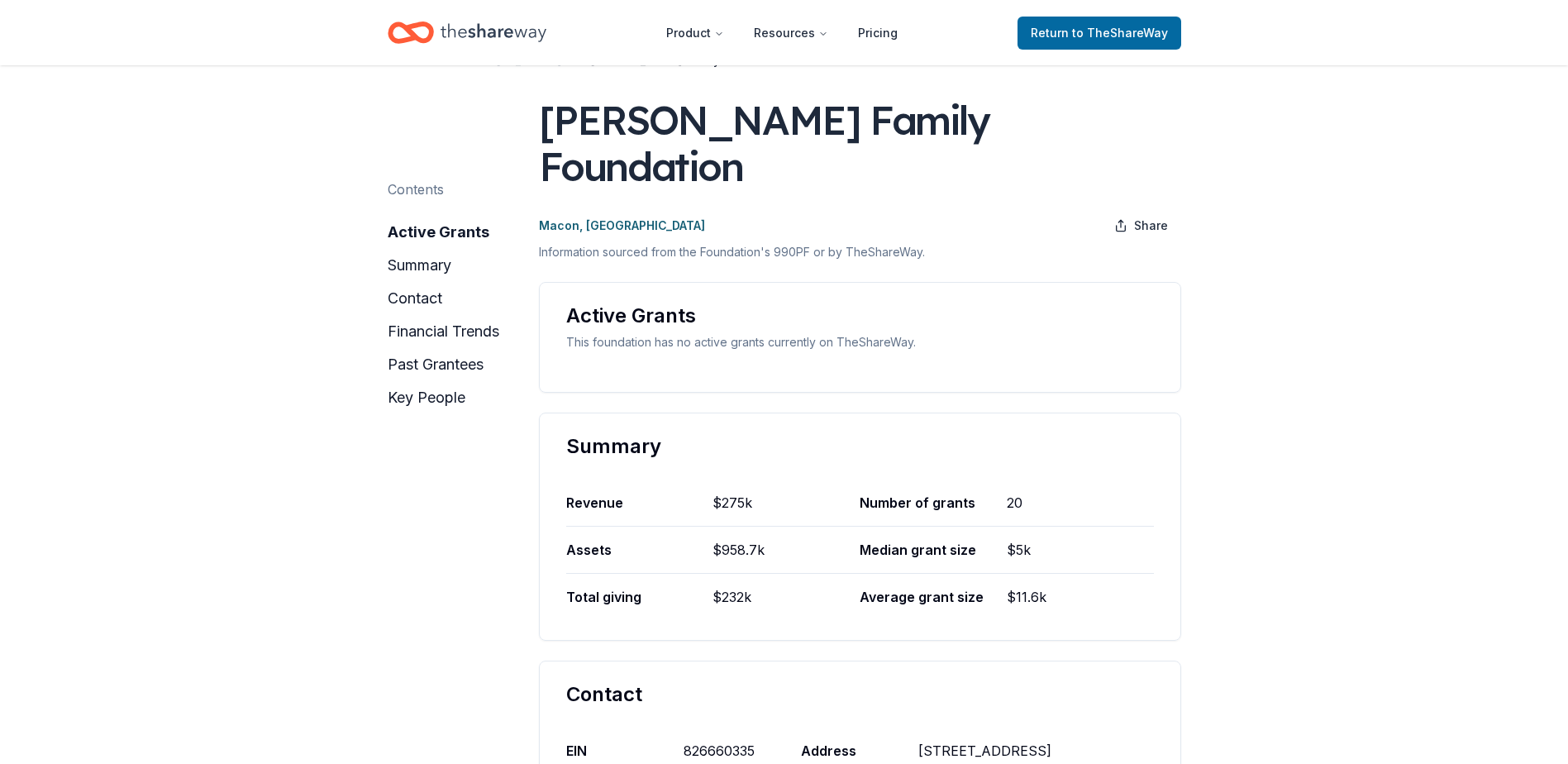
scroll to position [83, 0]
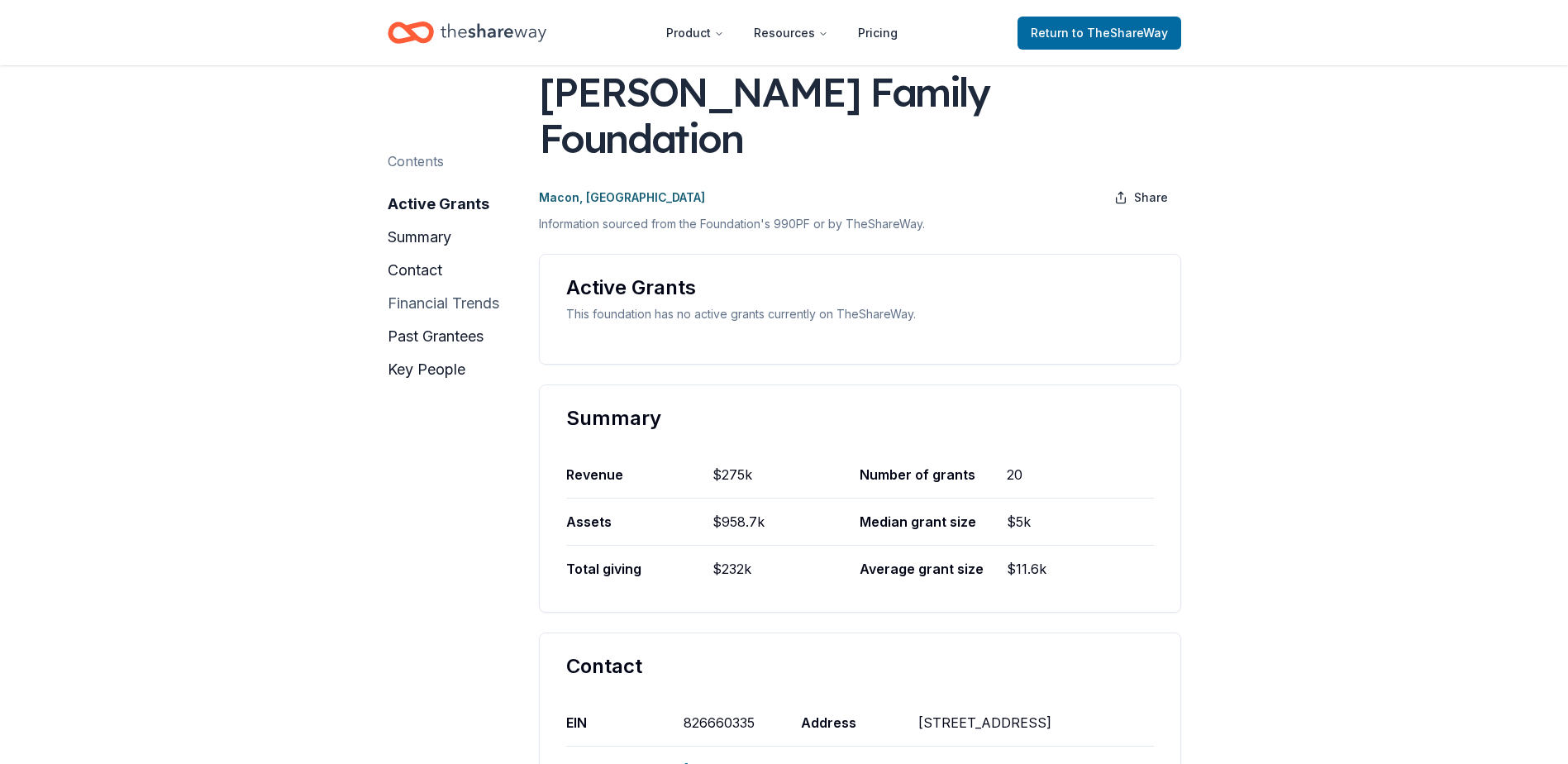
click at [430, 303] on button "financial trends" at bounding box center [443, 303] width 112 height 27
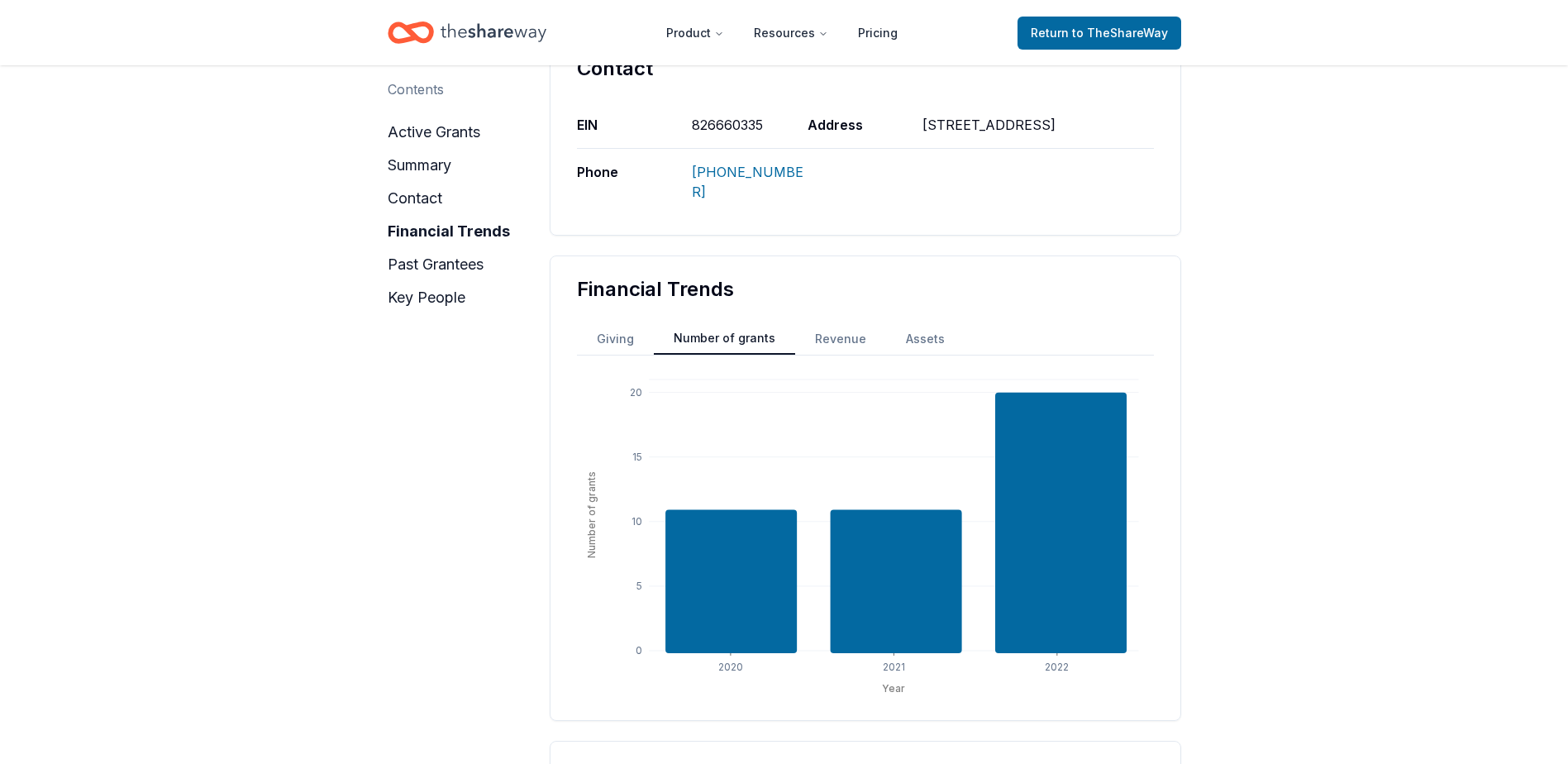
scroll to position [807, 0]
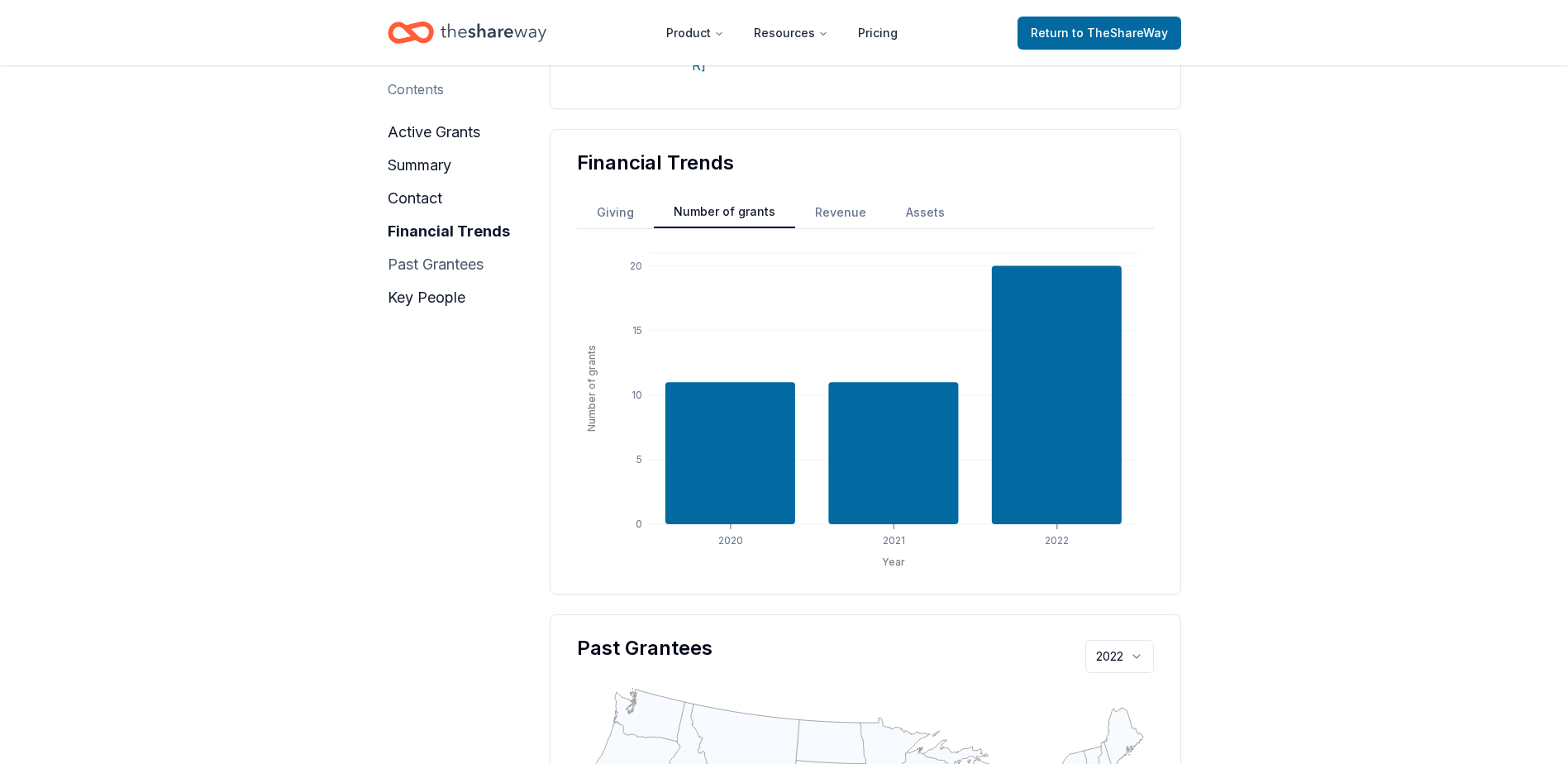
click at [432, 264] on button "past grantees" at bounding box center [435, 264] width 96 height 27
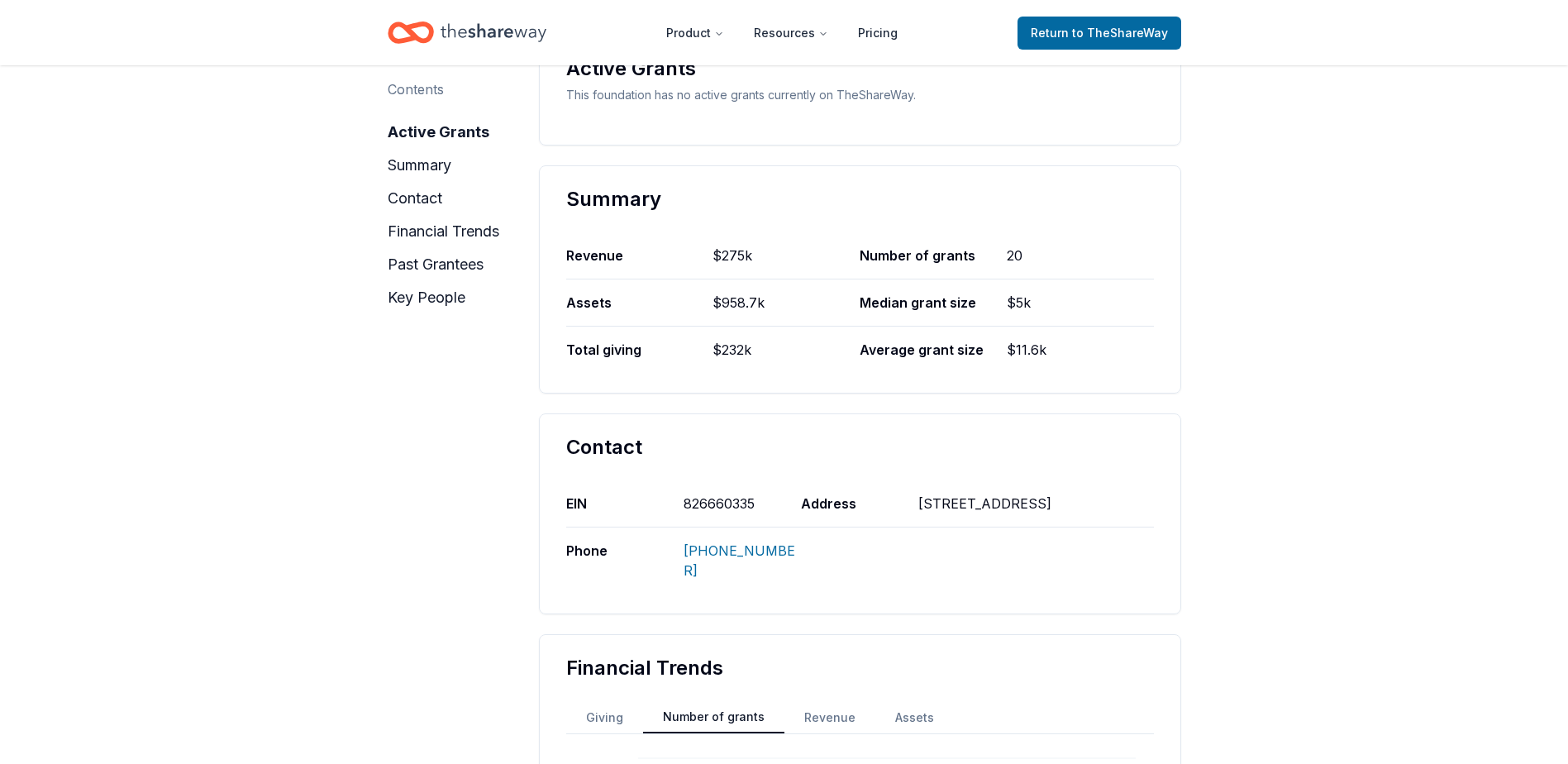
scroll to position [0, 0]
